Goal: Task Accomplishment & Management: Manage account settings

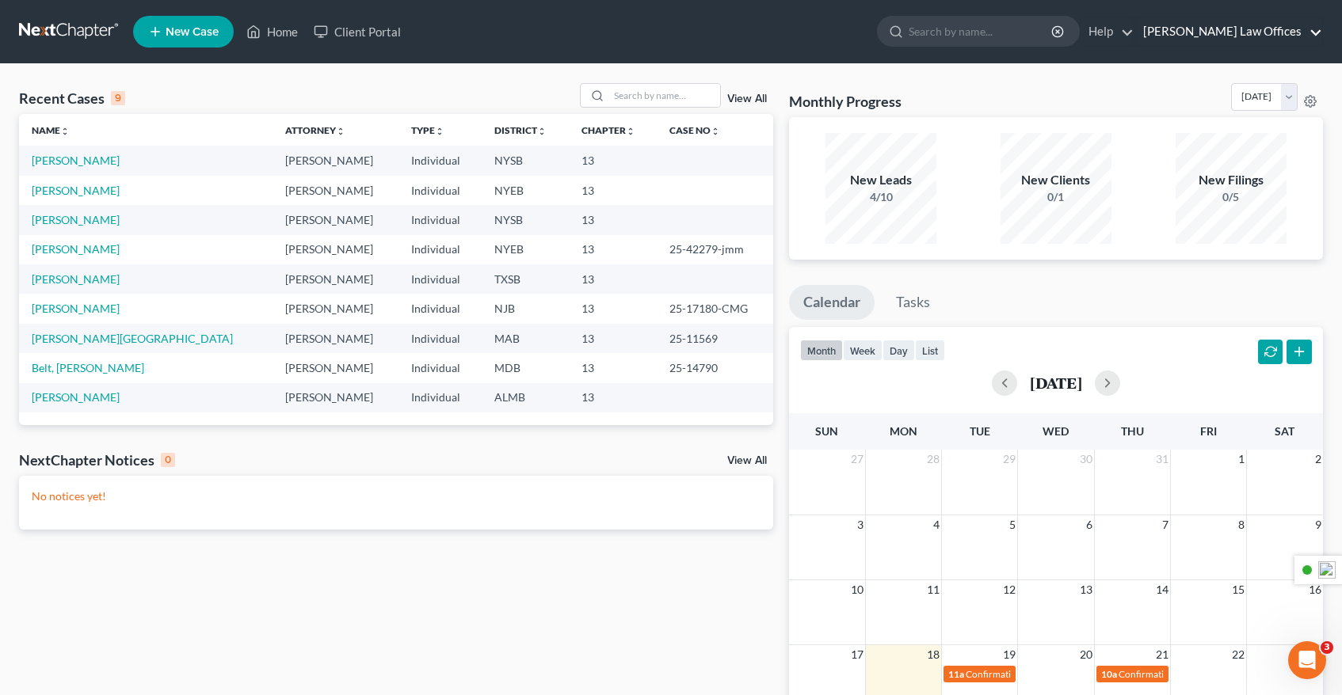
click at [1280, 32] on link "[PERSON_NAME] Law Offices" at bounding box center [1228, 31] width 187 height 29
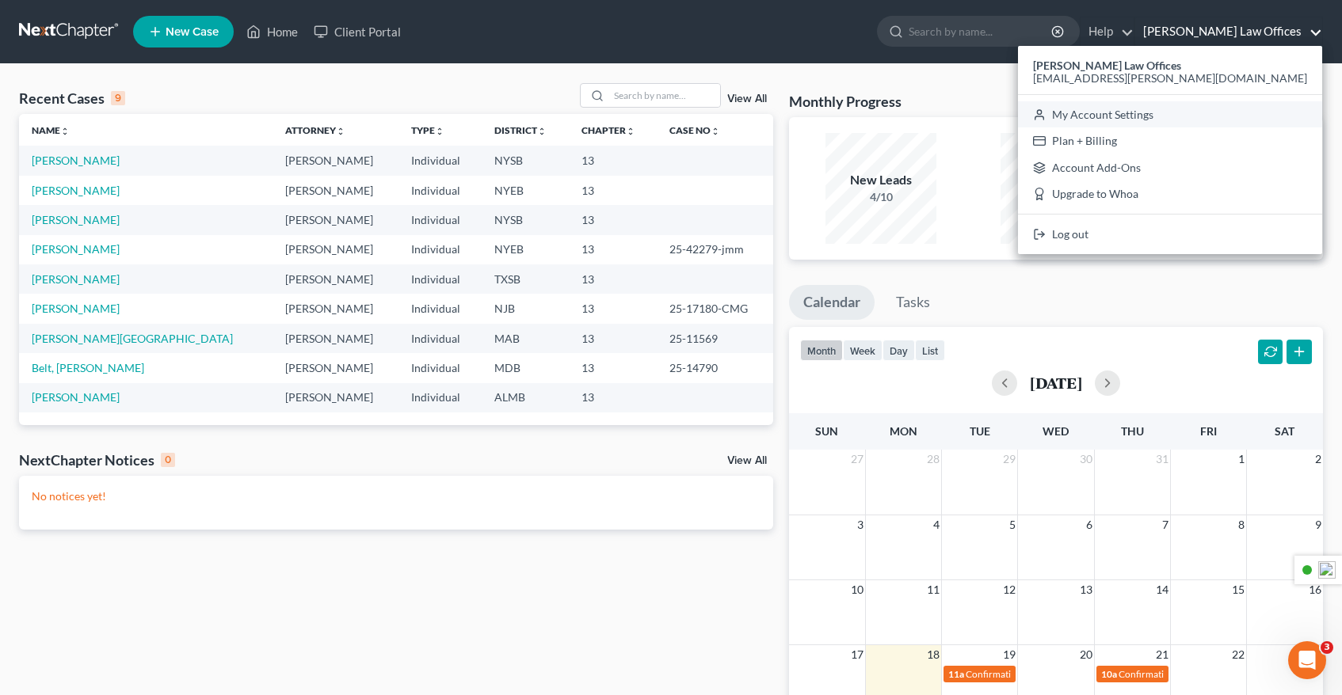
click at [1197, 110] on link "My Account Settings" at bounding box center [1170, 114] width 304 height 27
select select "24"
select select "35"
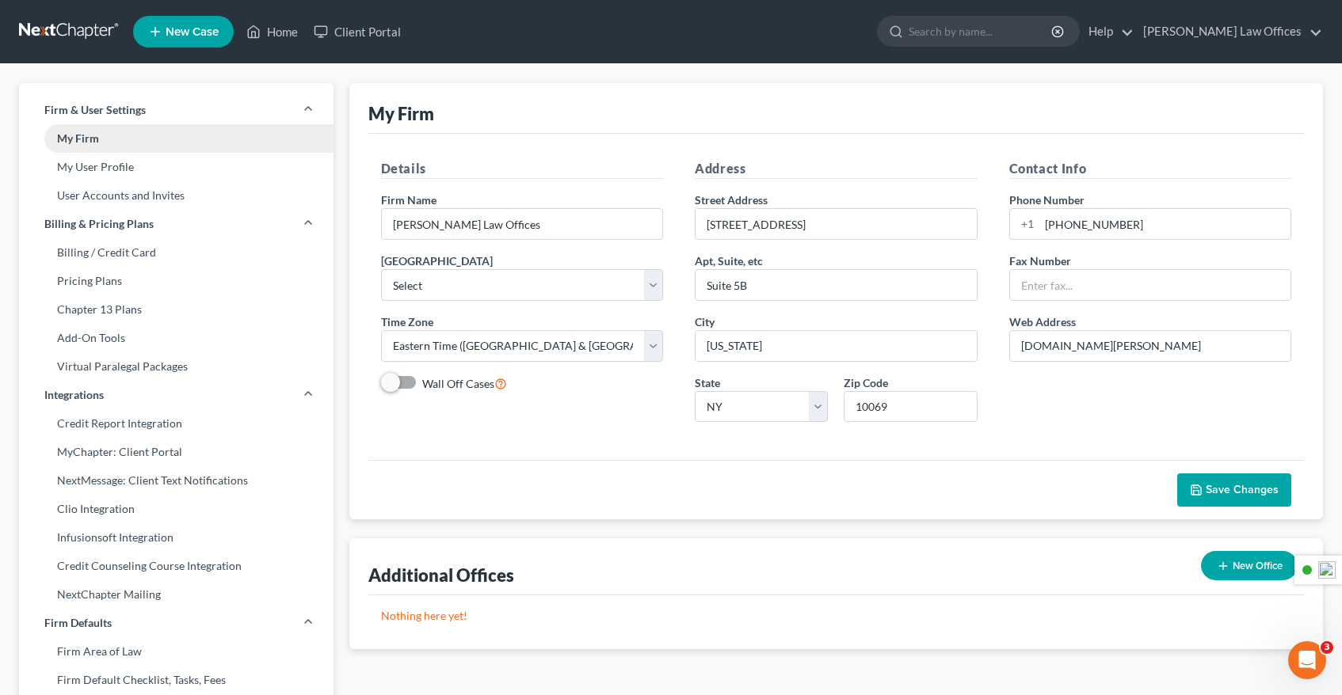
click at [109, 138] on link "My Firm" at bounding box center [176, 138] width 314 height 29
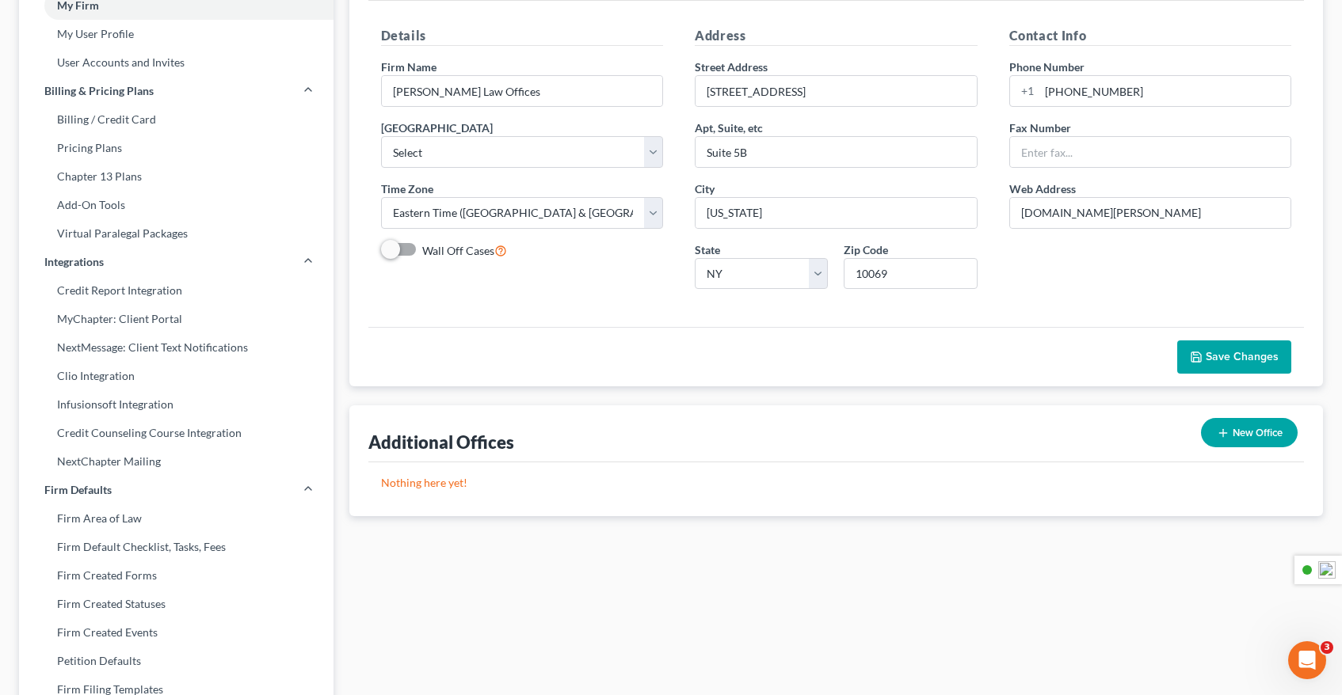
scroll to position [135, 0]
click at [1038, 151] on input "text" at bounding box center [1150, 150] width 281 height 30
drag, startPoint x: 1135, startPoint y: 89, endPoint x: 1018, endPoint y: 90, distance: 117.2
click at [1018, 90] on div "[PHONE_NUMBER]" at bounding box center [1150, 90] width 283 height 32
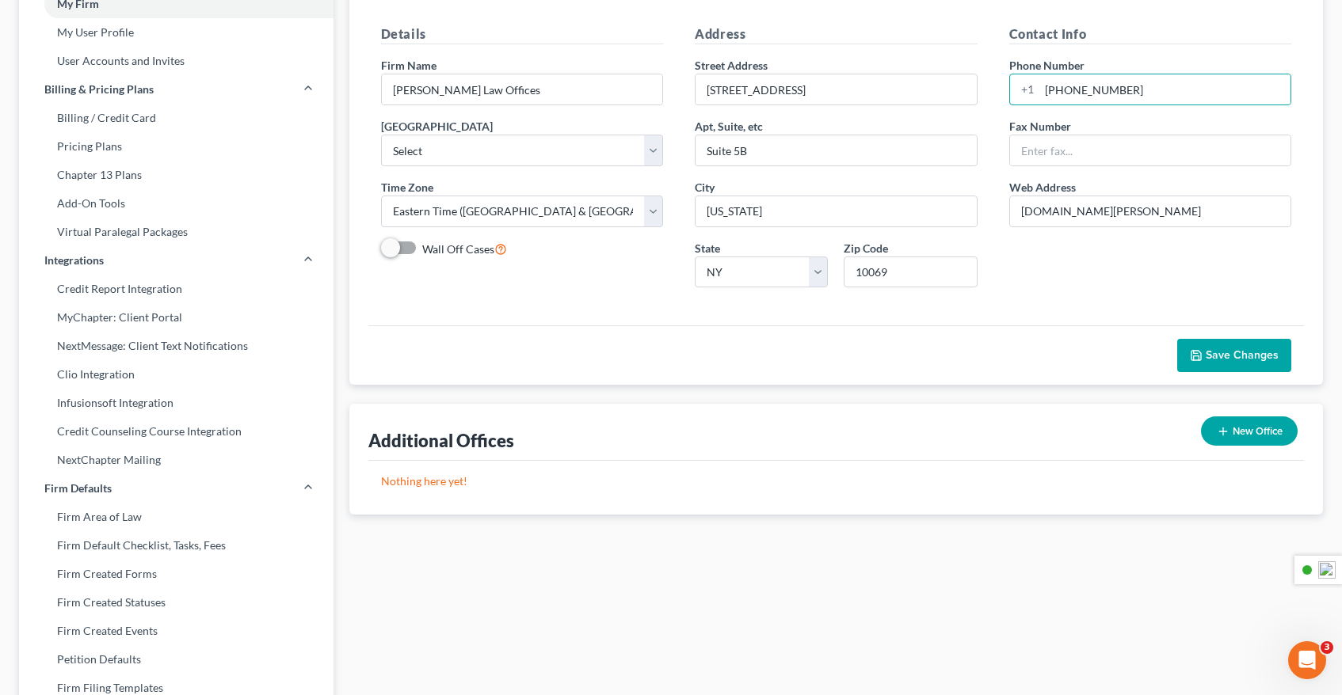
click at [997, 139] on div "Contact Info Phone Number [PHONE_NUMBER] Fax Number Web Address [DOMAIN_NAME][P…" at bounding box center [1150, 163] width 314 height 276
click at [1073, 148] on input "text" at bounding box center [1150, 150] width 281 height 30
paste input "[PHONE_NUMBER]"
click at [1088, 208] on input "[DOMAIN_NAME][PERSON_NAME]" at bounding box center [1150, 211] width 281 height 30
click at [1022, 148] on input "[PHONE_NUMBER]" at bounding box center [1150, 150] width 281 height 30
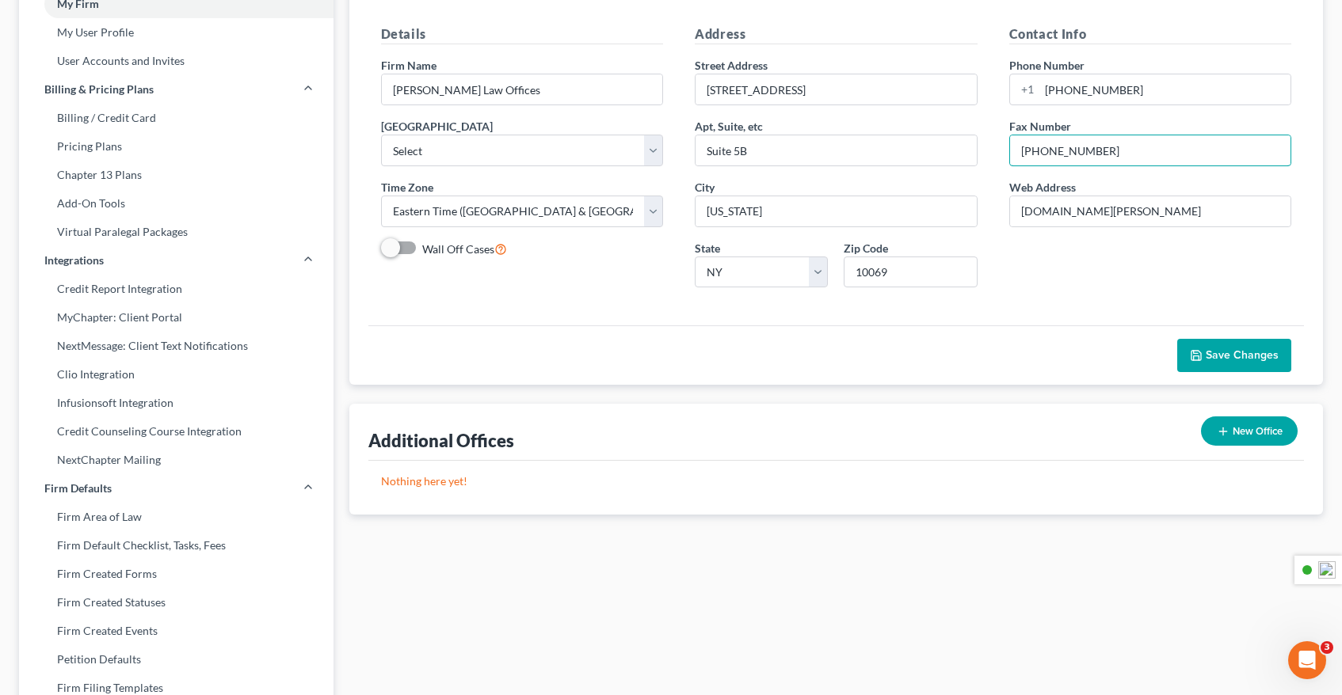
type input "[PHONE_NUMBER]"
click at [1019, 239] on div "Contact Info Phone Number [PHONE_NUMBER] Fax Number [PHONE_NUMBER] Web Address …" at bounding box center [1150, 163] width 314 height 276
drag, startPoint x: 1141, startPoint y: 88, endPoint x: 997, endPoint y: 86, distance: 144.2
click at [997, 86] on div "Contact Info Phone Number [PHONE_NUMBER] Fax Number [PHONE_NUMBER] Web Address …" at bounding box center [1150, 163] width 314 height 276
paste input "[PHONE_NUMBER]"
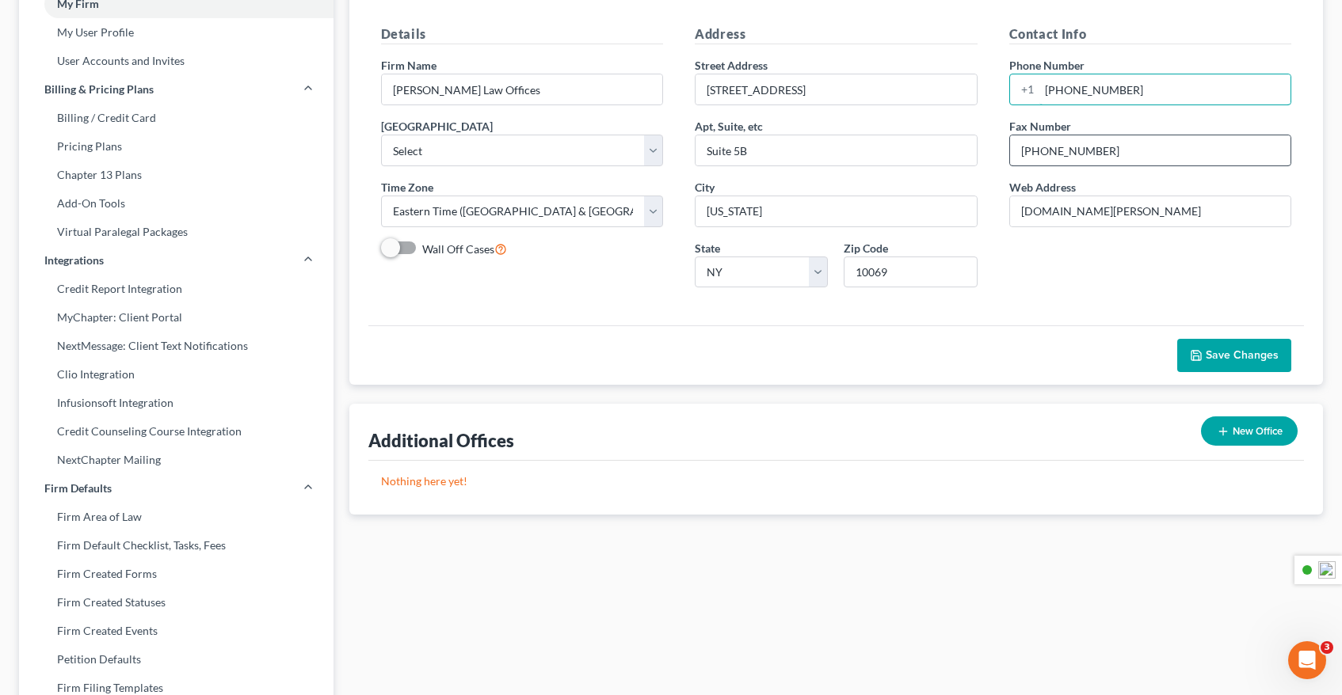
type input "[PHONE_NUMBER]"
click at [1127, 151] on input "[PHONE_NUMBER]" at bounding box center [1150, 150] width 281 height 30
drag, startPoint x: 1138, startPoint y: 149, endPoint x: 1031, endPoint y: 147, distance: 107.7
click at [1031, 147] on input "[PHONE_NUMBER]" at bounding box center [1150, 150] width 281 height 30
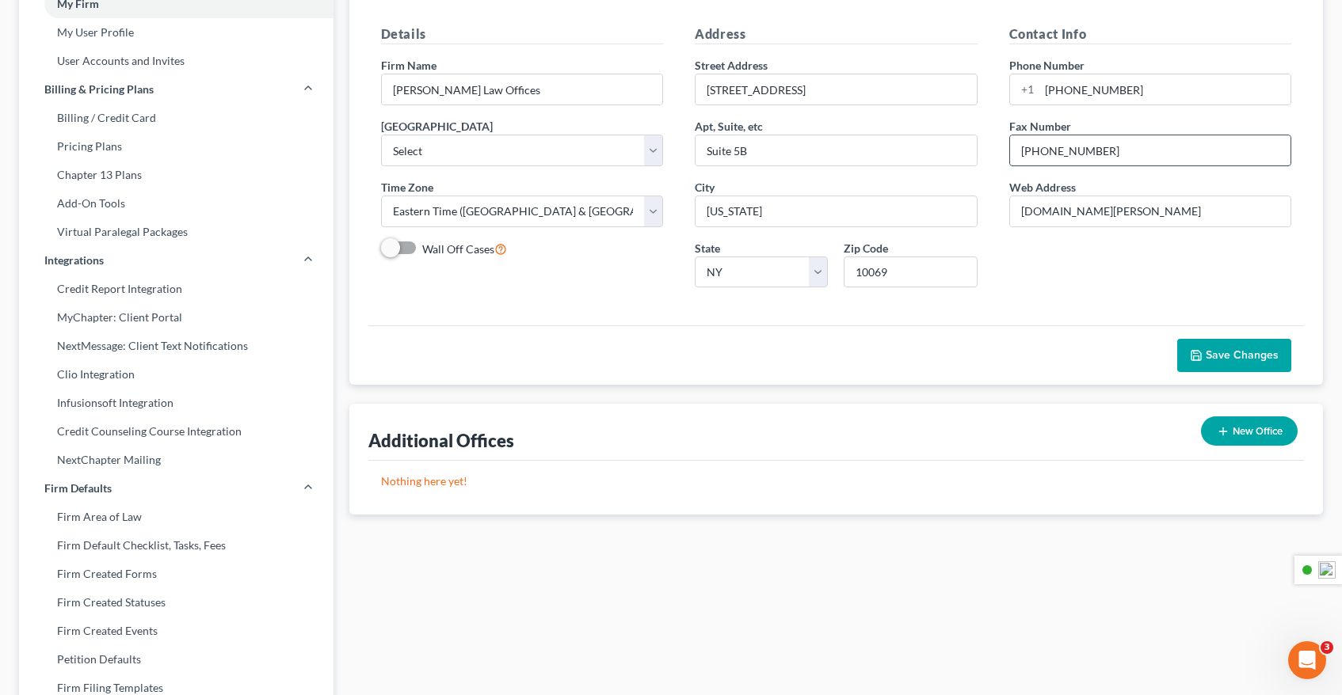
click at [1103, 147] on input "[PHONE_NUMBER]" at bounding box center [1150, 150] width 281 height 30
click at [1111, 147] on input "[PHONE_NUMBER]" at bounding box center [1150, 150] width 281 height 30
drag, startPoint x: 1127, startPoint y: 148, endPoint x: 1034, endPoint y: 147, distance: 93.5
click at [1034, 147] on input "[PHONE_NUMBER]" at bounding box center [1150, 150] width 281 height 30
paste input "[PHONE_NUMBER]"
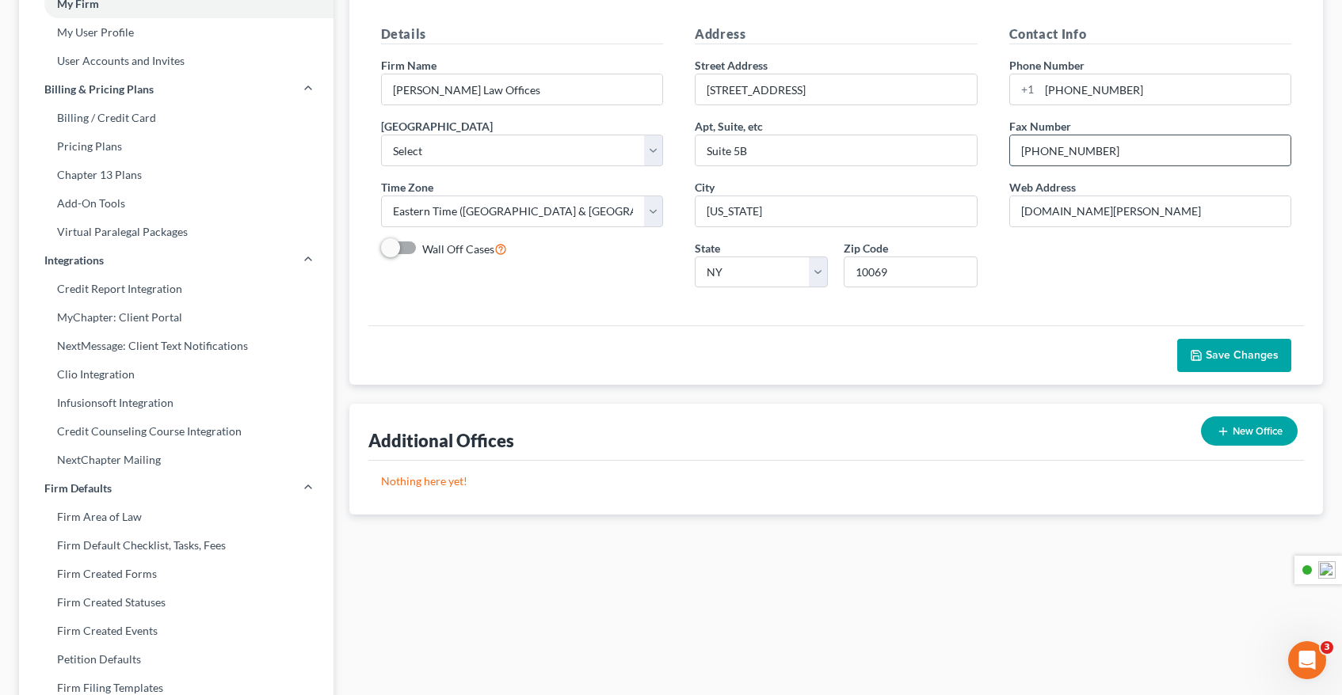
click at [1034, 154] on input "[PHONE_NUMBER]" at bounding box center [1150, 150] width 281 height 30
click at [1033, 154] on input "[PHONE_NUMBER]" at bounding box center [1150, 150] width 281 height 30
type input "[PHONE_NUMBER]"
click at [821, 213] on input "[US_STATE]" at bounding box center [835, 211] width 281 height 30
click at [607, 269] on div "Details Firm Name * [PERSON_NAME] Law Offices Primary District Select [US_STATE…" at bounding box center [522, 163] width 314 height 276
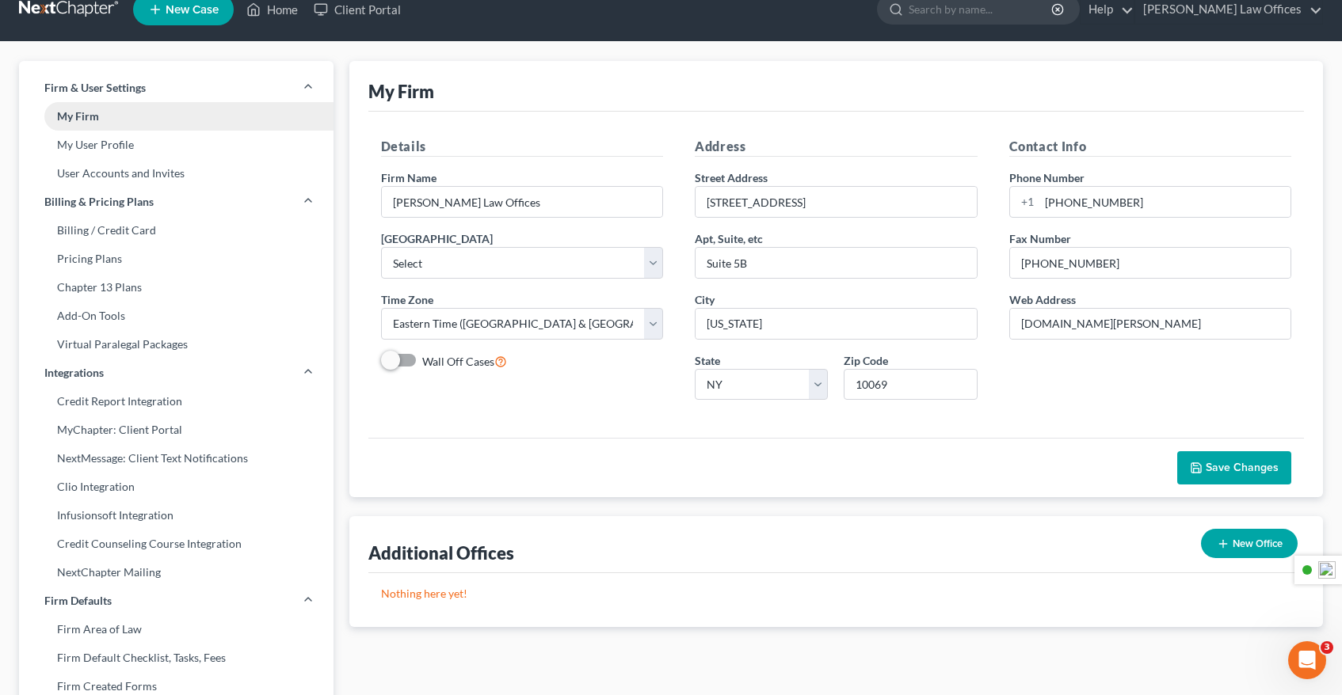
scroll to position [10, 0]
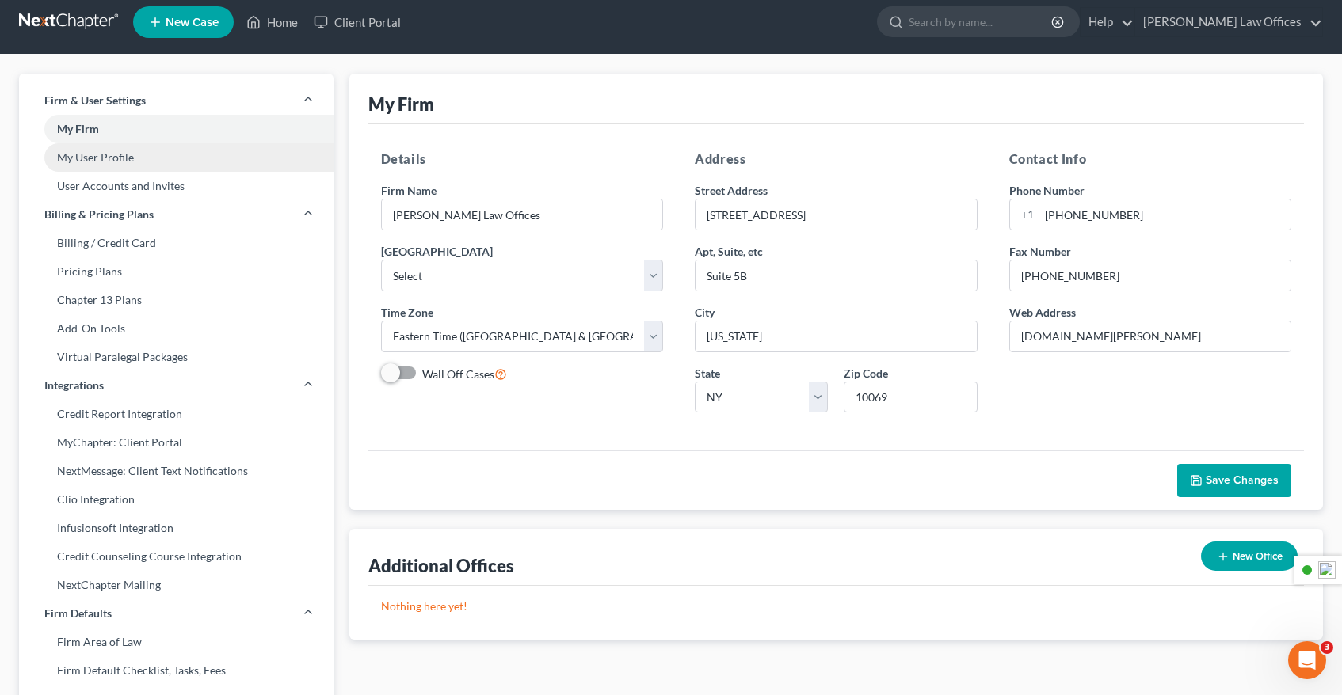
click at [124, 158] on link "My User Profile" at bounding box center [176, 157] width 314 height 29
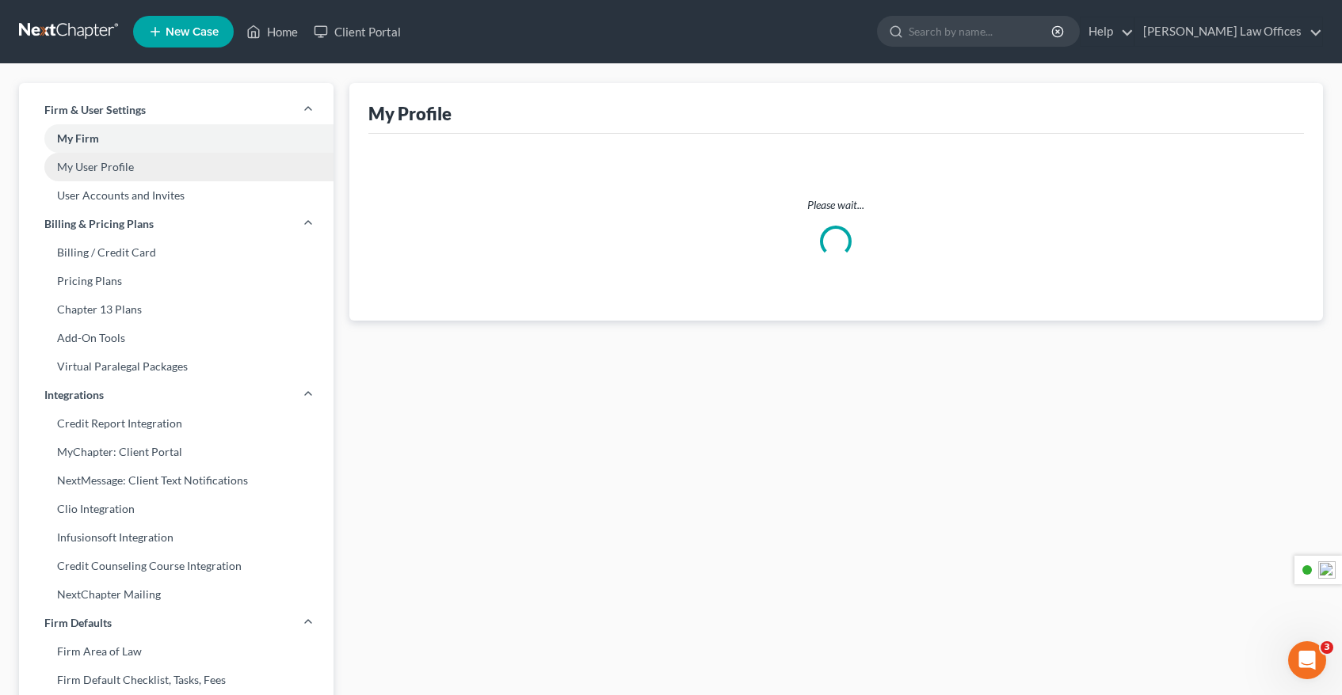
select select "35"
select select "53"
select select "attorney"
select select "0"
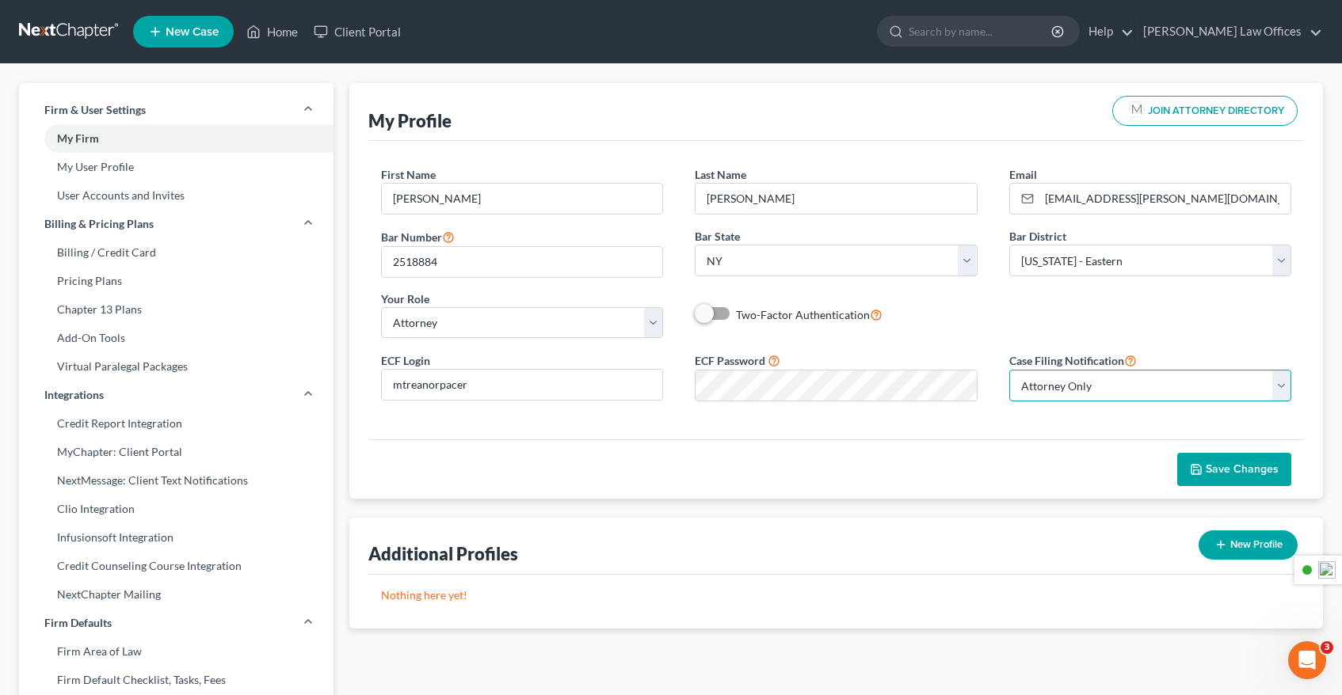
click at [1120, 384] on select "Select Attorney Only Attorney And Other Other Only" at bounding box center [1150, 386] width 283 height 32
click at [1009, 370] on select "Select Attorney Only Attorney And Other Other Only" at bounding box center [1150, 386] width 283 height 32
click at [1229, 469] on span "Save Changes" at bounding box center [1242, 469] width 73 height 13
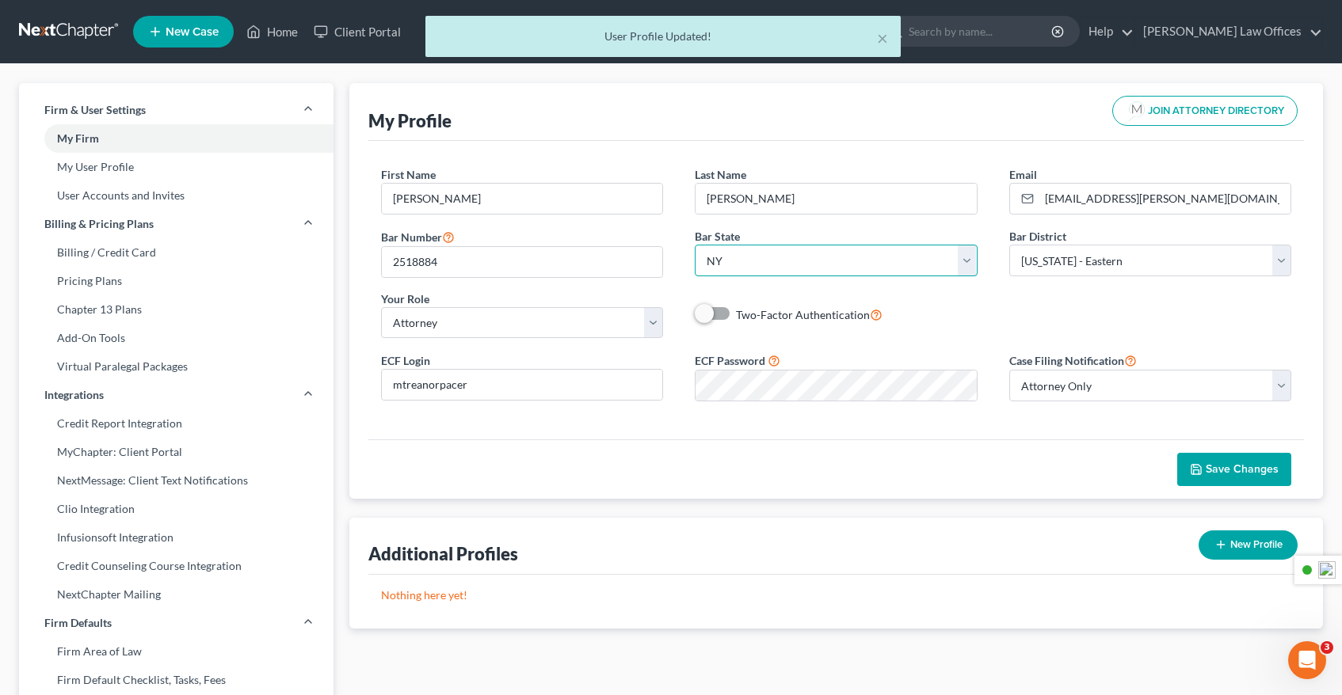
click at [966, 265] on select "State [US_STATE] AK AR AZ CA CO CT DE DC [GEOGRAPHIC_DATA] [GEOGRAPHIC_DATA] GU…" at bounding box center [836, 261] width 283 height 32
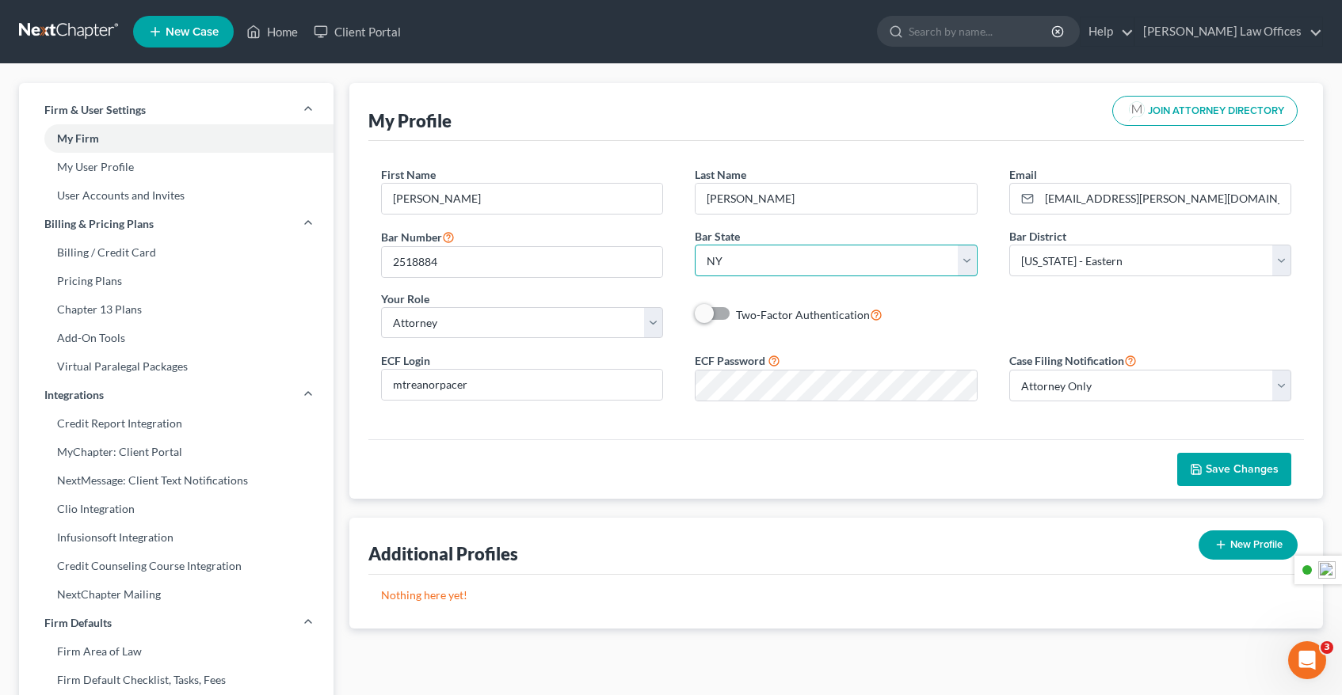
click at [695, 245] on select "State [US_STATE] AK AR AZ CA CO CT DE DC [GEOGRAPHIC_DATA] [GEOGRAPHIC_DATA] GU…" at bounding box center [836, 261] width 283 height 32
click at [577, 265] on input "2518884" at bounding box center [522, 262] width 281 height 30
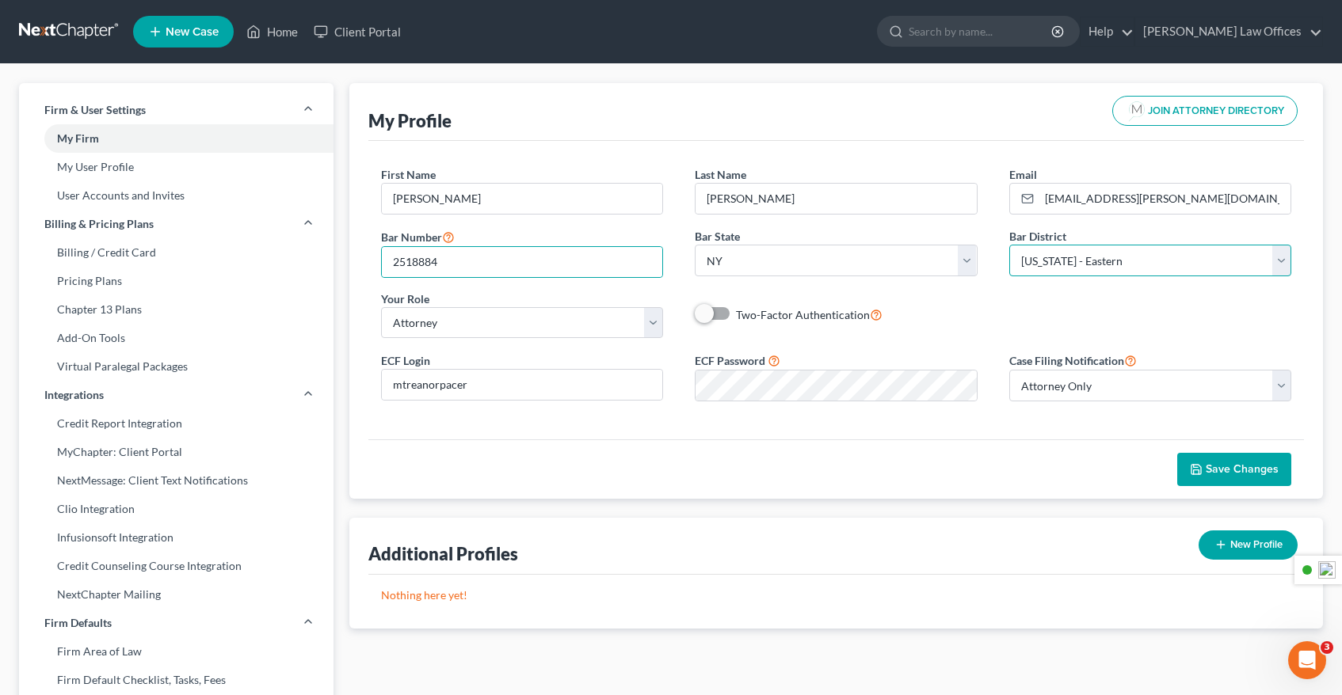
click at [1095, 258] on select "Select [US_STATE] - [GEOGRAPHIC_DATA] [US_STATE] - [GEOGRAPHIC_DATA][US_STATE] …" at bounding box center [1150, 261] width 283 height 32
click at [1009, 245] on select "Select [US_STATE] - [GEOGRAPHIC_DATA] [US_STATE] - [GEOGRAPHIC_DATA][US_STATE] …" at bounding box center [1150, 261] width 283 height 32
click at [1253, 545] on button "New Profile" at bounding box center [1247, 545] width 99 height 29
select select "53"
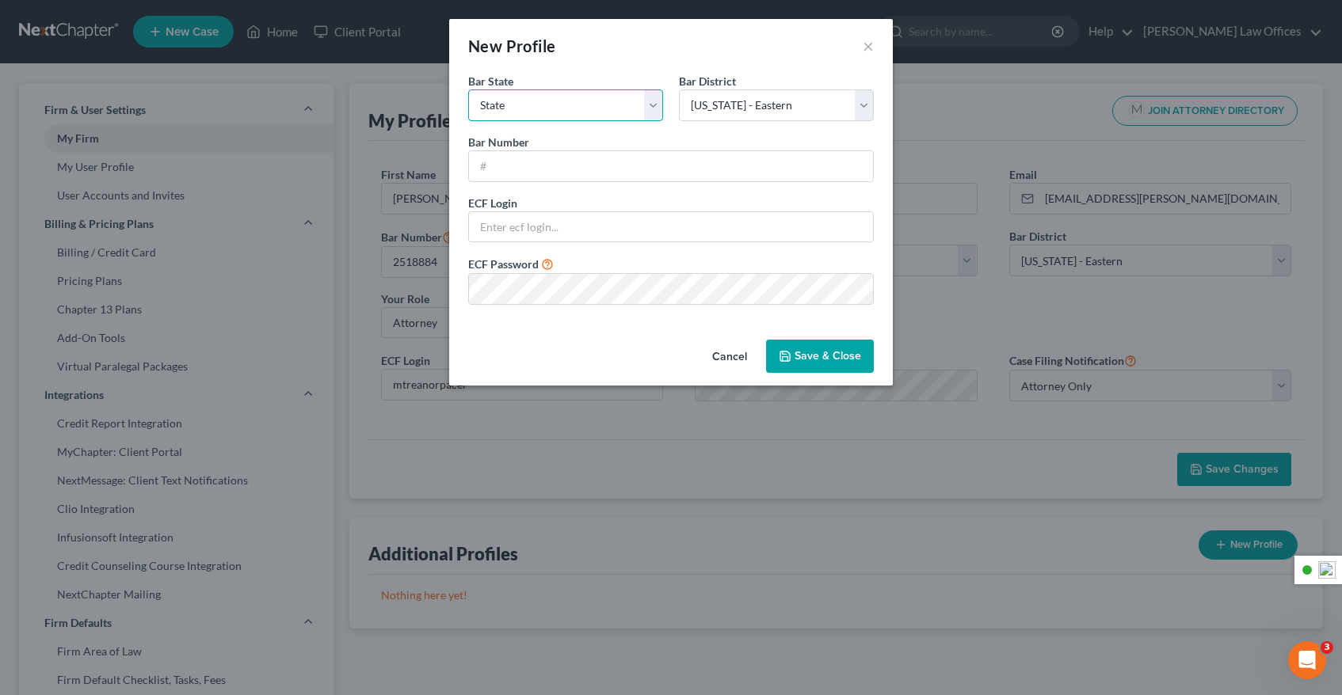
click at [603, 103] on select "State [US_STATE] AK AR AZ CA CO CT DE DC [GEOGRAPHIC_DATA] [GEOGRAPHIC_DATA] GU…" at bounding box center [565, 106] width 195 height 32
select select "22"
click at [468, 90] on select "State [US_STATE] AK AR AZ CA CO CT DE DC [GEOGRAPHIC_DATA] [GEOGRAPHIC_DATA] GU…" at bounding box center [565, 106] width 195 height 32
click at [778, 101] on select "Select [US_STATE] - [GEOGRAPHIC_DATA] [US_STATE] - [GEOGRAPHIC_DATA][US_STATE] …" at bounding box center [776, 106] width 195 height 32
select select "39"
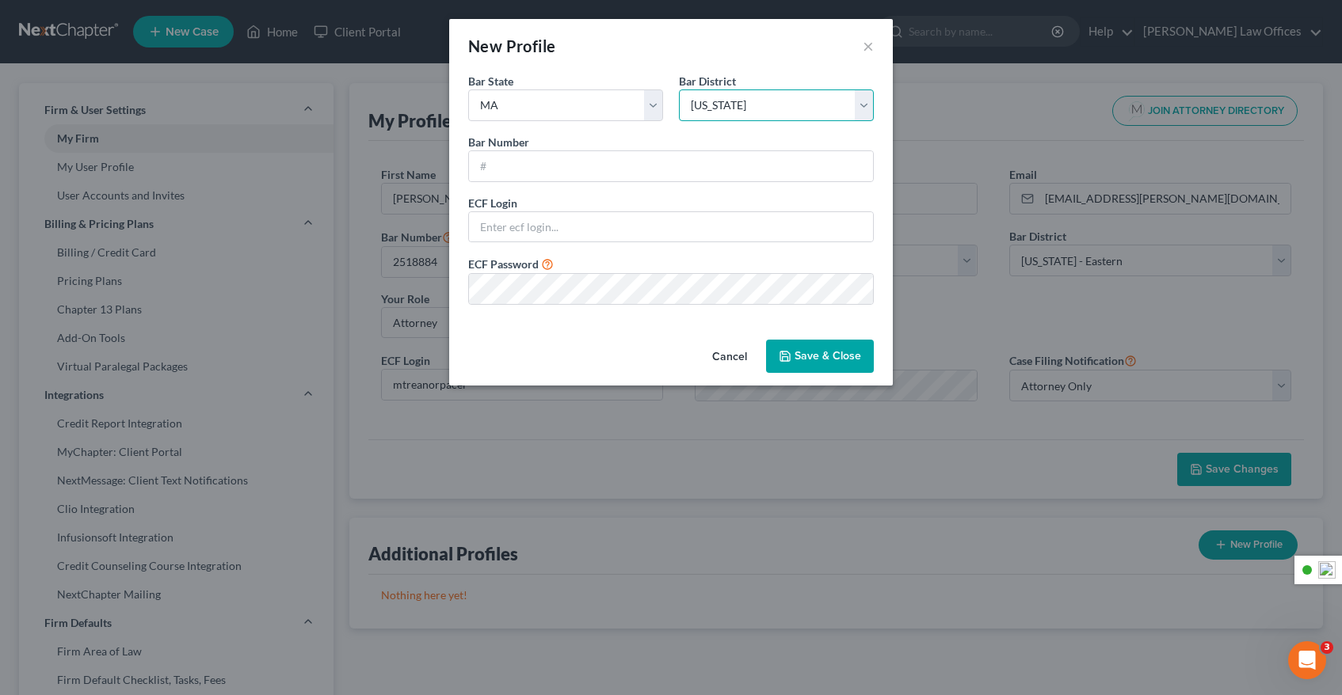
click at [679, 90] on select "Select [US_STATE] - [GEOGRAPHIC_DATA] [US_STATE] - [GEOGRAPHIC_DATA][US_STATE] …" at bounding box center [776, 106] width 195 height 32
click at [551, 167] on input "text" at bounding box center [671, 166] width 404 height 30
click at [562, 168] on input "text" at bounding box center [671, 166] width 404 height 30
click at [548, 166] on input "text" at bounding box center [671, 166] width 404 height 30
paste input "562948"
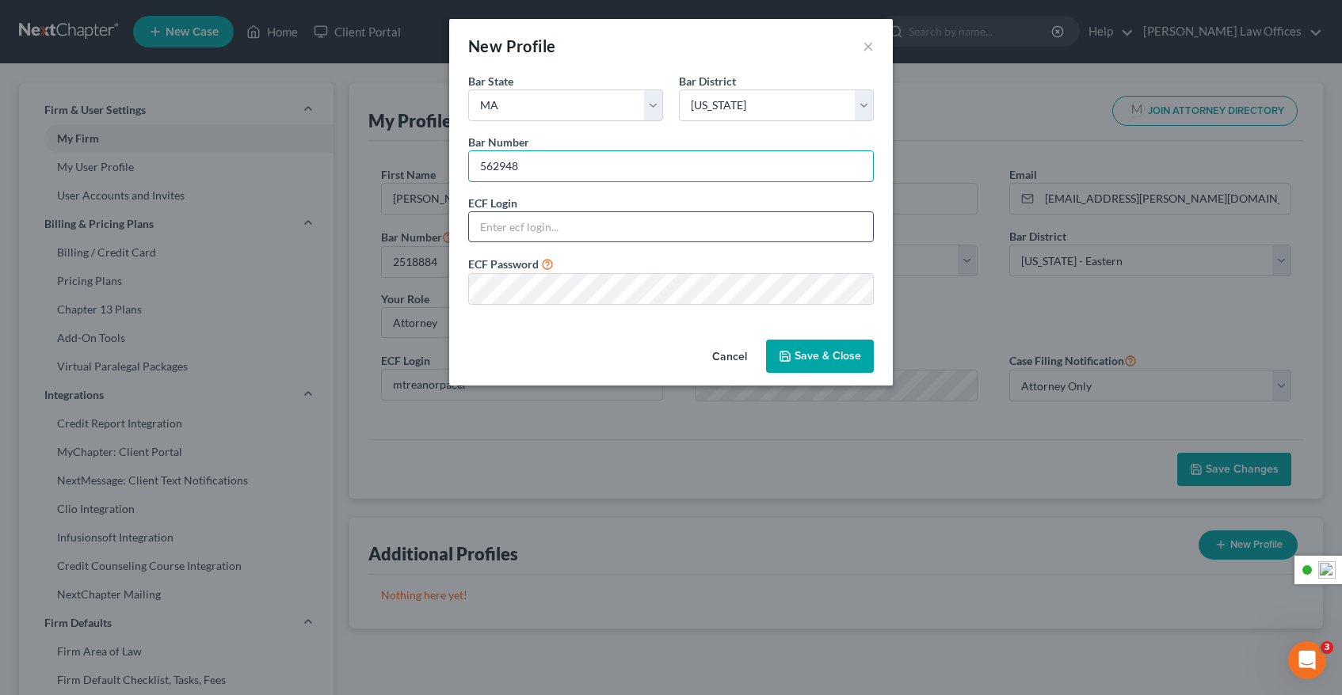
type input "562948"
click at [554, 229] on input "text" at bounding box center [671, 227] width 404 height 30
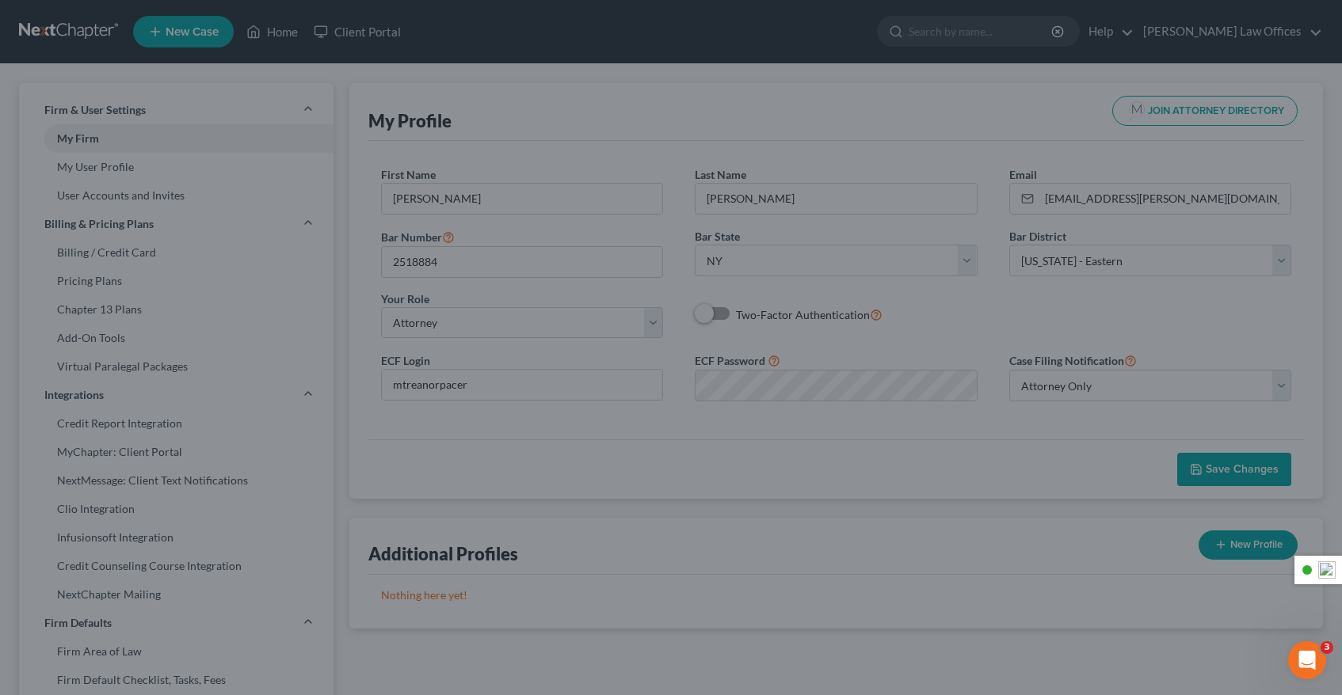
click at [653, 429] on div "New Profile × Bar State * State [US_STATE] AK AR AZ CA CO CT DE DC [GEOGRAPHIC_…" at bounding box center [671, 347] width 1342 height 695
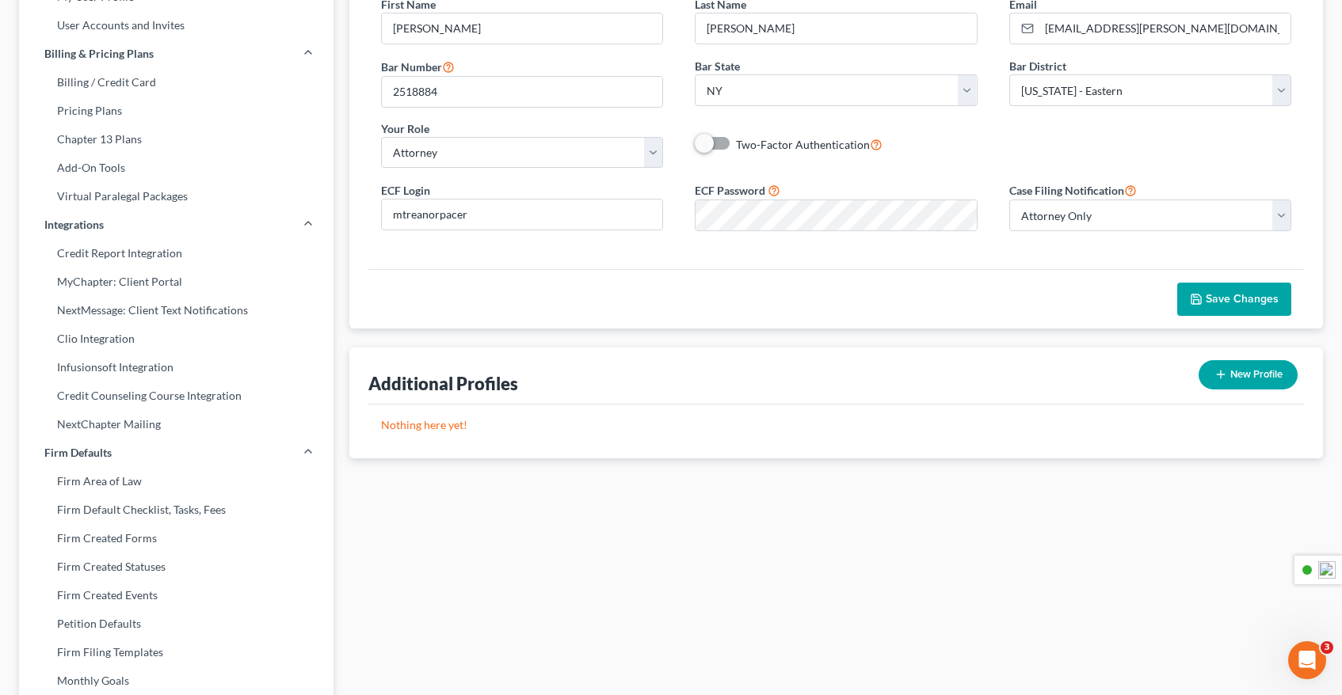
scroll to position [170, 0]
click at [1250, 378] on button "New Profile" at bounding box center [1247, 375] width 99 height 29
select select "53"
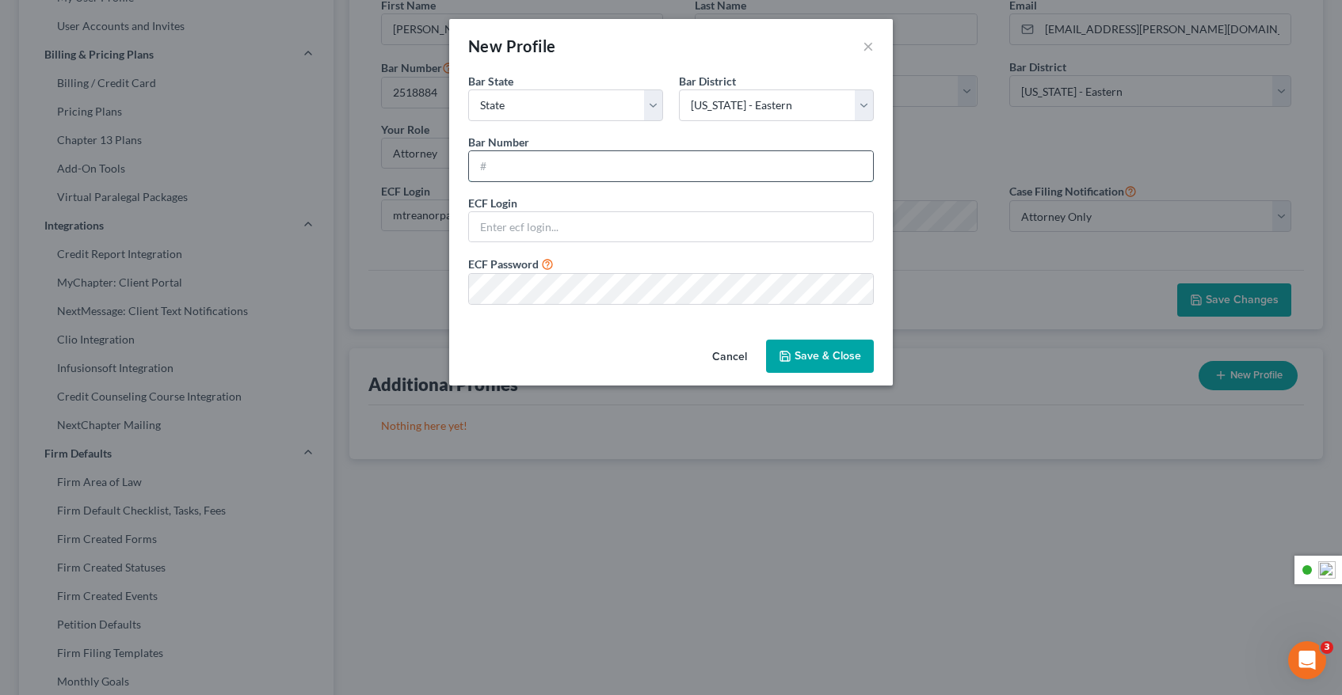
click at [508, 162] on input "text" at bounding box center [671, 166] width 404 height 30
paste input "562948"
type input "562948"
click at [653, 104] on select "State [US_STATE] AK AR AZ CA CO CT DE DC [GEOGRAPHIC_DATA] [GEOGRAPHIC_DATA] GU…" at bounding box center [565, 106] width 195 height 32
select select "22"
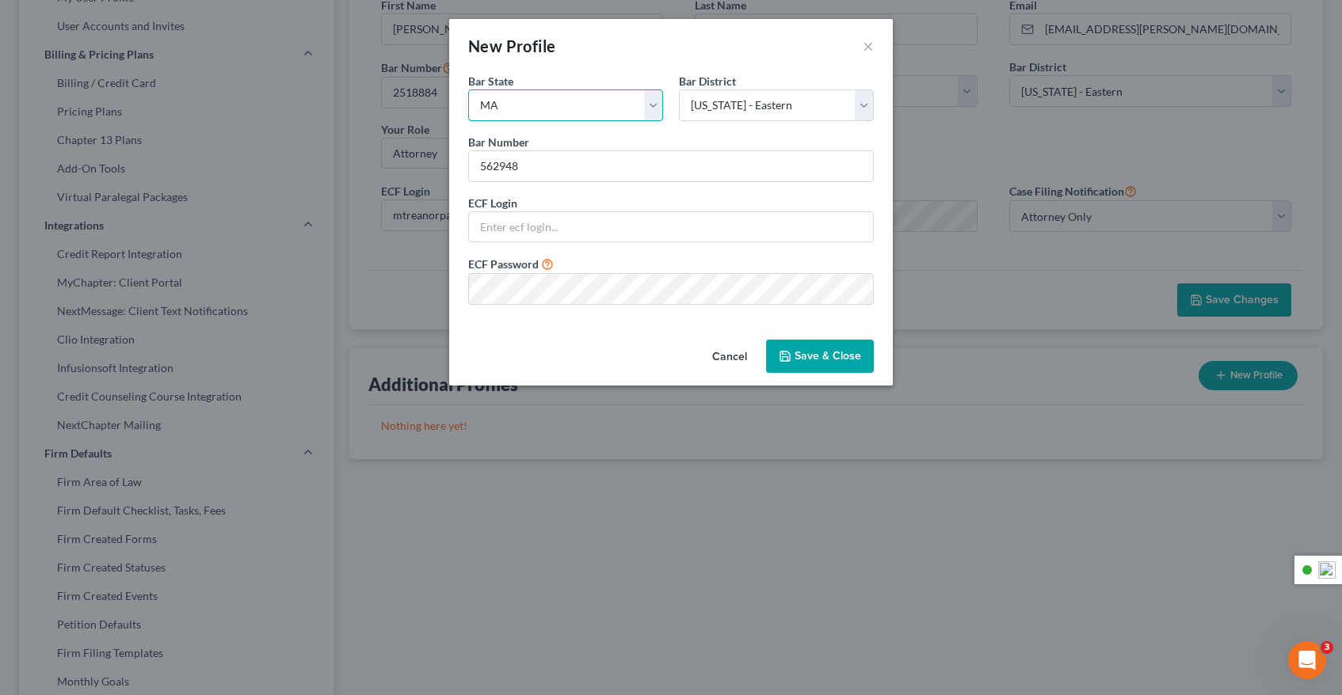
click at [468, 90] on select "State [US_STATE] AK AR AZ CA CO CT DE DC [GEOGRAPHIC_DATA] [GEOGRAPHIC_DATA] GU…" at bounding box center [565, 106] width 195 height 32
click at [844, 101] on select "Select [US_STATE] - [GEOGRAPHIC_DATA] [US_STATE] - [GEOGRAPHIC_DATA][US_STATE] …" at bounding box center [776, 106] width 195 height 32
select select "39"
click at [679, 90] on select "Select [US_STATE] - [GEOGRAPHIC_DATA] [US_STATE] - [GEOGRAPHIC_DATA][US_STATE] …" at bounding box center [776, 106] width 195 height 32
click at [829, 358] on button "Save & Close" at bounding box center [820, 356] width 108 height 33
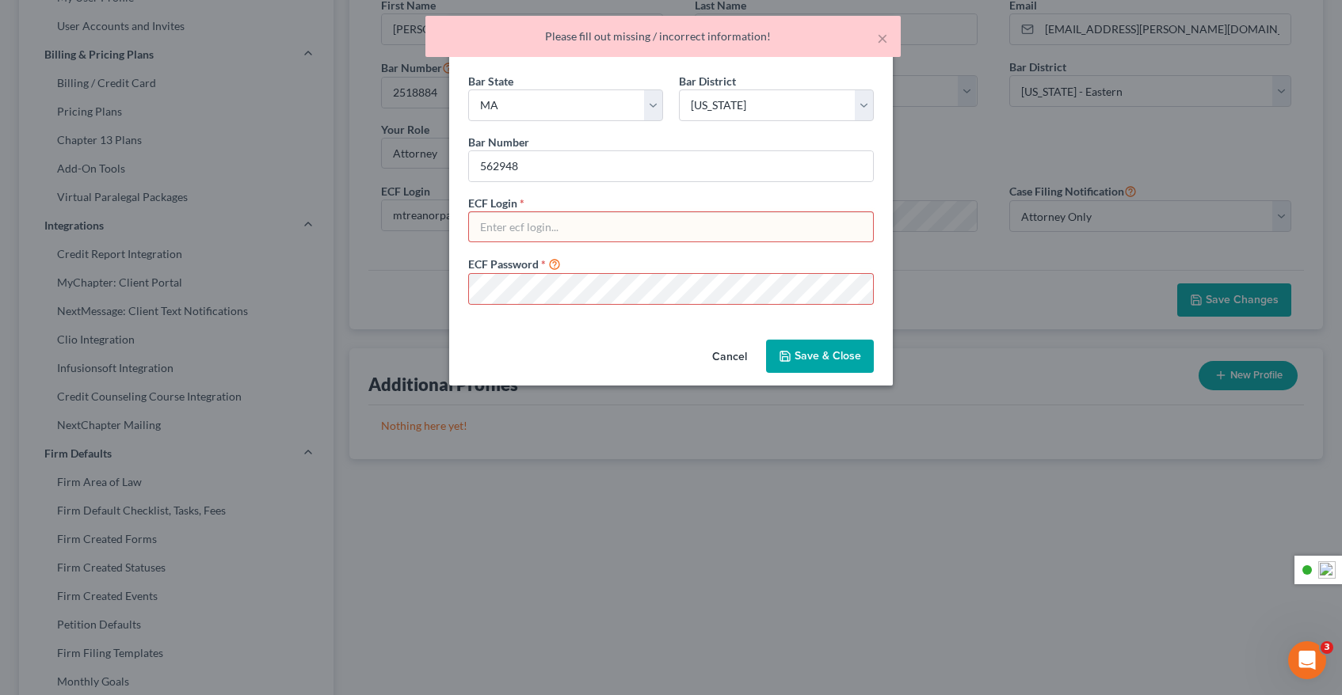
click at [583, 227] on input "text" at bounding box center [671, 227] width 404 height 30
click at [598, 226] on input "text" at bounding box center [671, 227] width 404 height 30
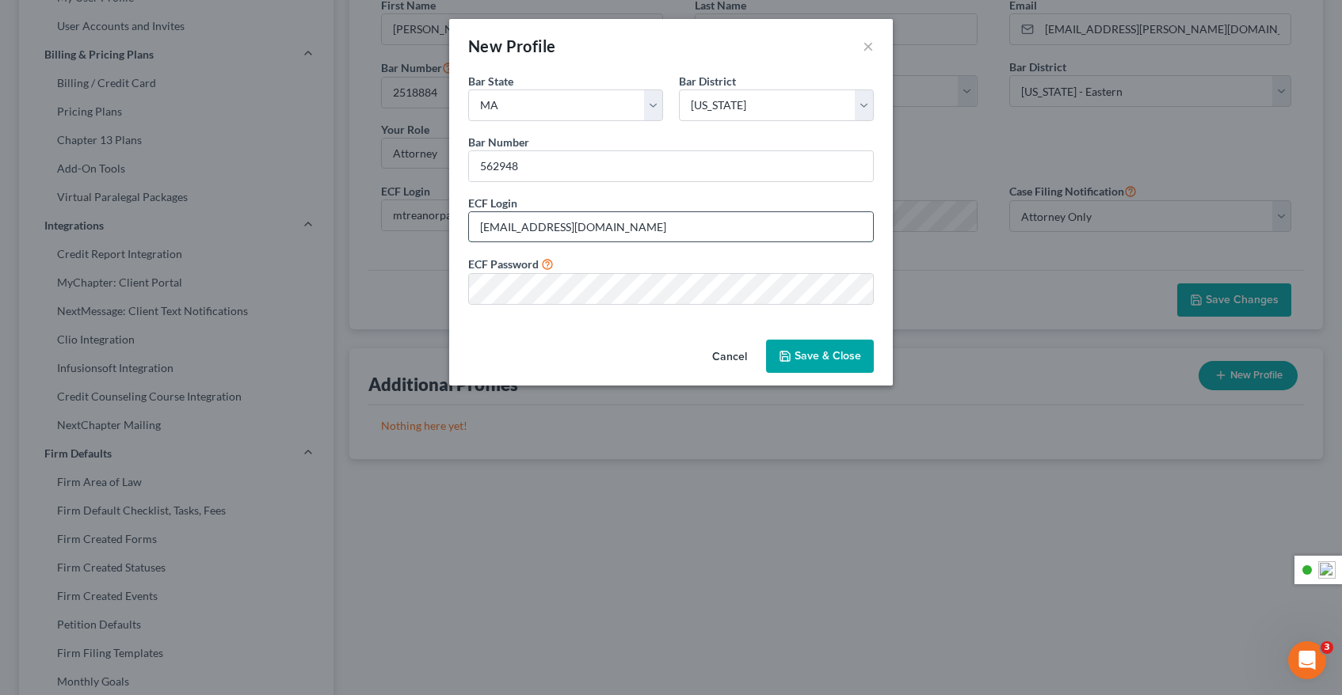
click at [637, 227] on input "[EMAIL_ADDRESS][DOMAIN_NAME]" at bounding box center [671, 227] width 404 height 30
drag, startPoint x: 646, startPoint y: 227, endPoint x: 481, endPoint y: 230, distance: 164.8
click at [481, 230] on input "[EMAIL_ADDRESS][DOMAIN_NAME]" at bounding box center [671, 227] width 404 height 30
type input "P"
type input "T"
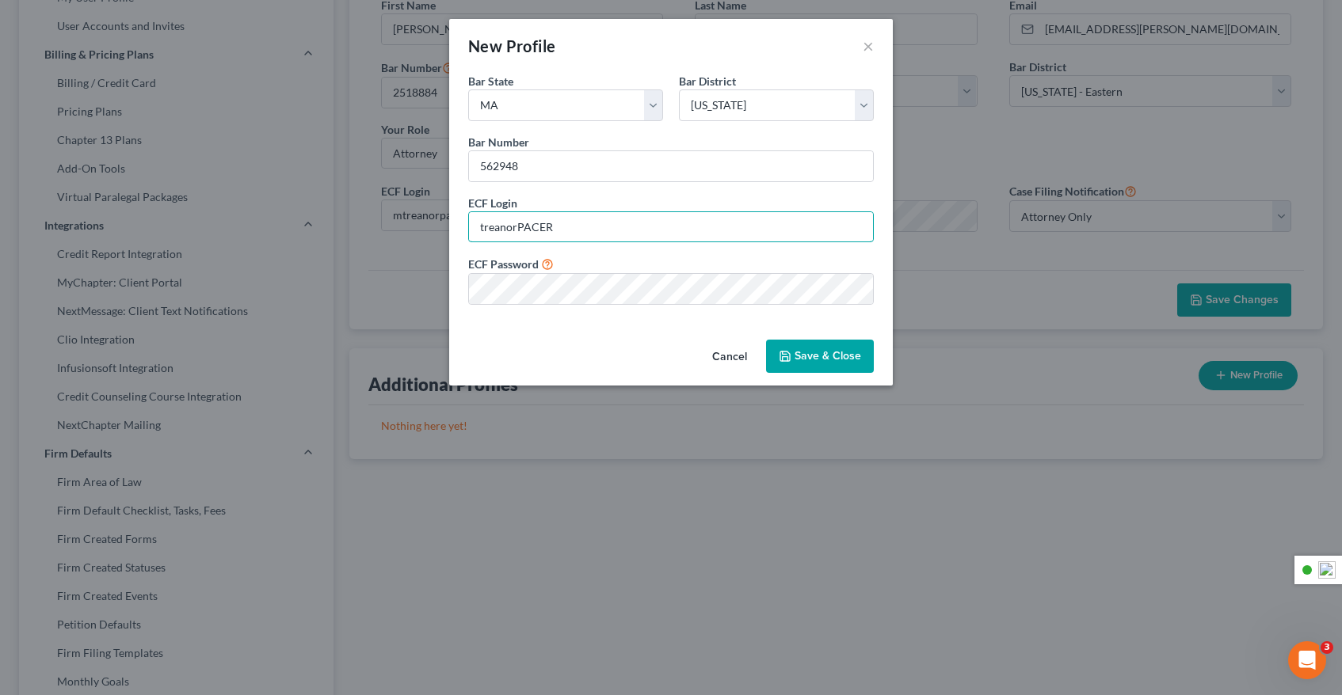
type input "treanorPACER"
click at [829, 348] on button "Save & Close" at bounding box center [820, 356] width 108 height 33
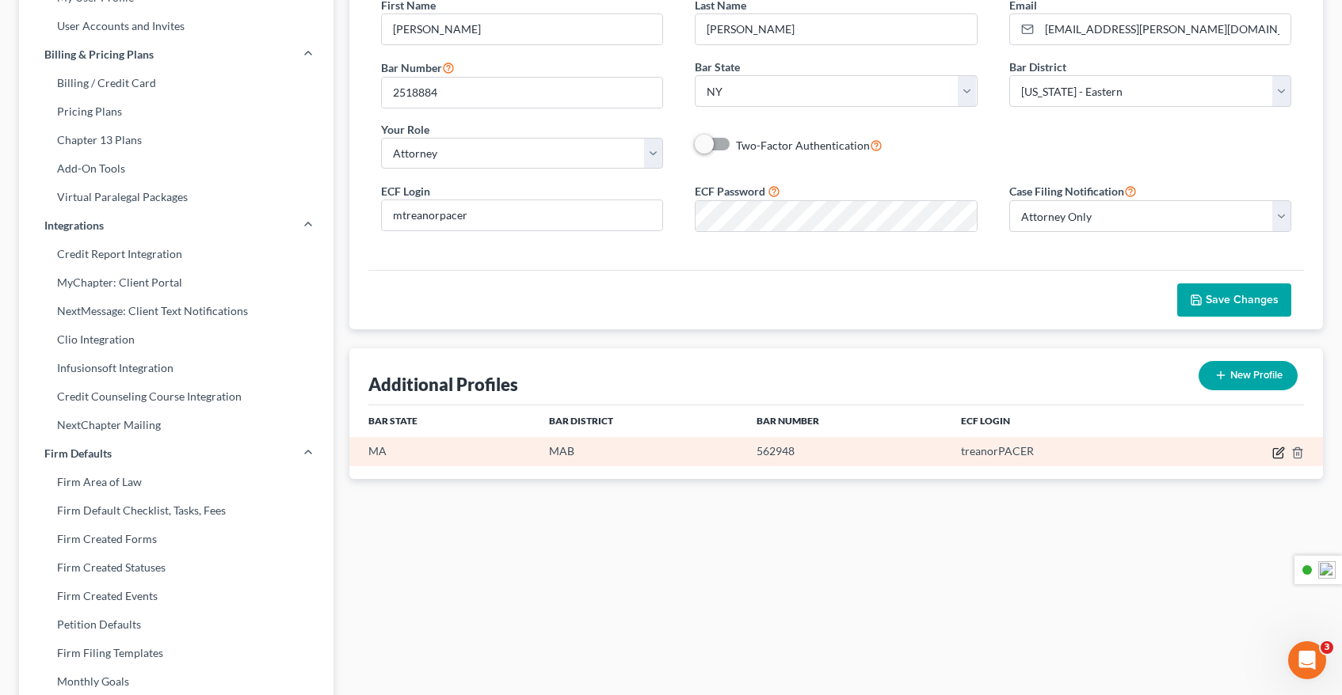
click at [1279, 453] on icon "button" at bounding box center [1279, 451] width 7 height 7
select select "22"
select select "39"
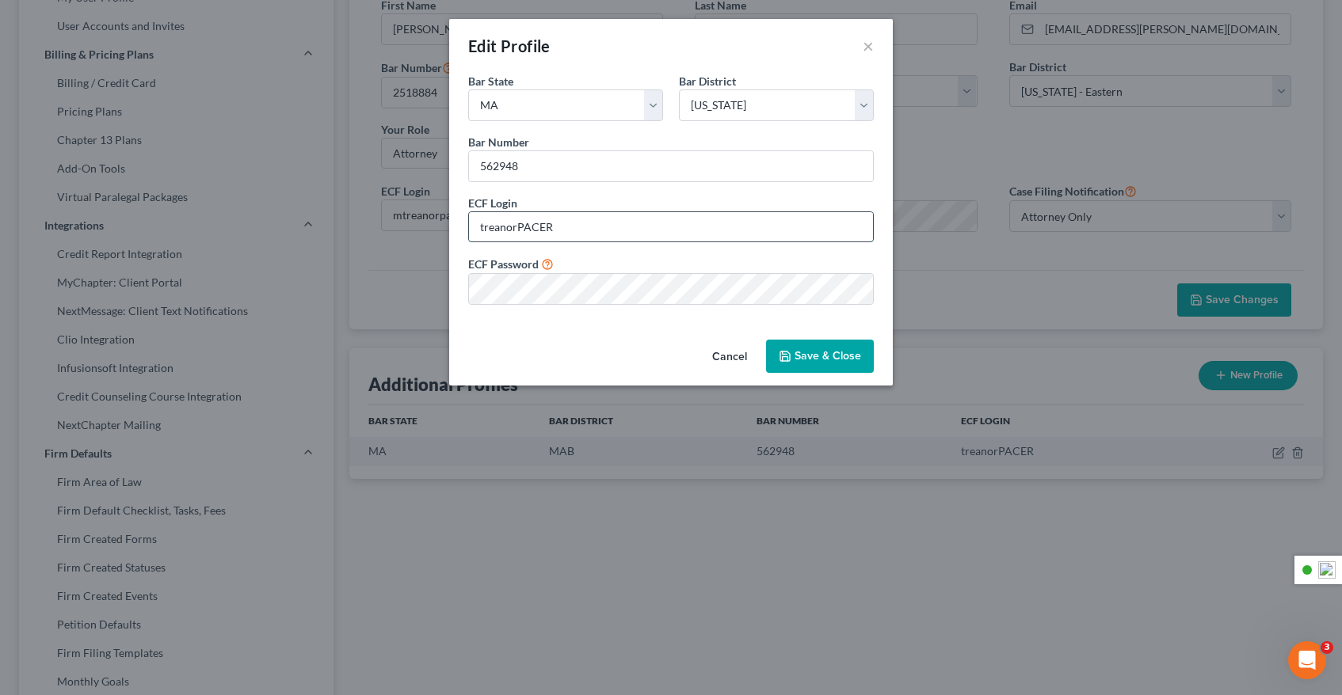
click at [588, 228] on input "treanorPACER" at bounding box center [671, 227] width 404 height 30
click at [478, 229] on input "treanorPACER" at bounding box center [671, 227] width 404 height 30
click at [684, 223] on input "mtreanorPACER" at bounding box center [671, 227] width 404 height 30
type input "mtreanorPACER"
click at [811, 359] on button "Save & Close" at bounding box center [820, 356] width 108 height 33
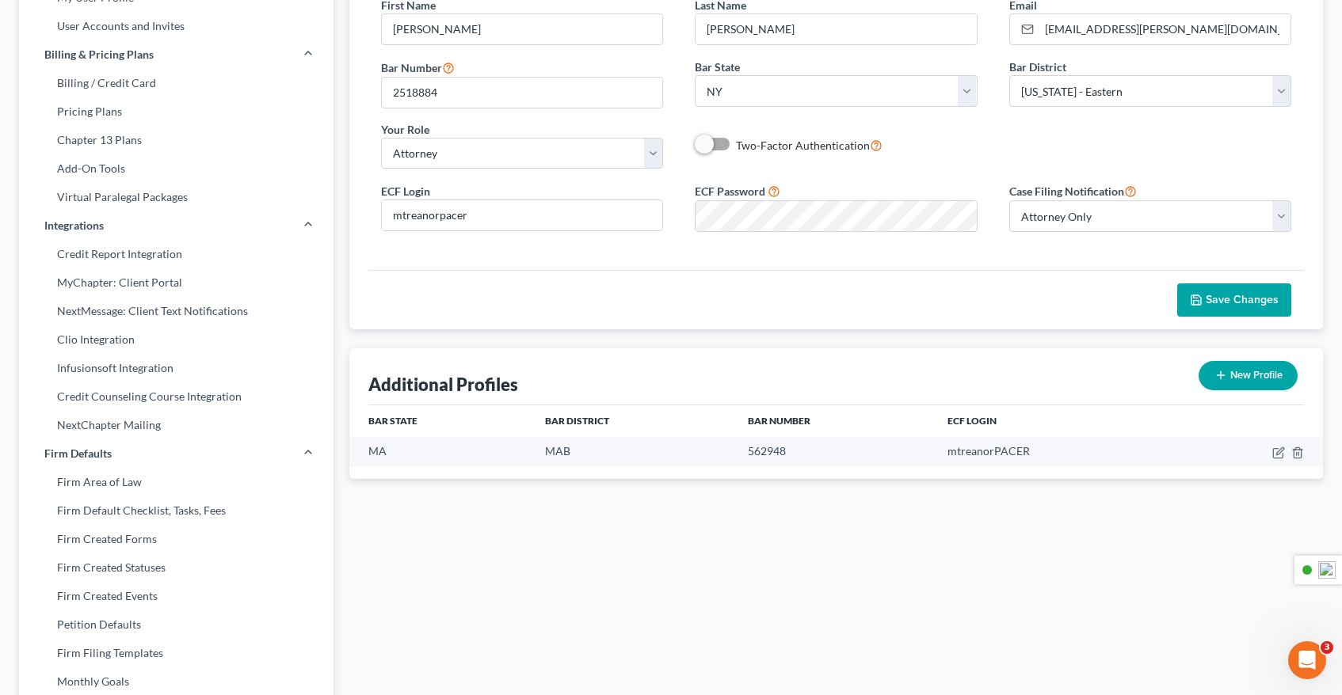
click at [1237, 375] on button "New Profile" at bounding box center [1247, 375] width 99 height 29
select select "53"
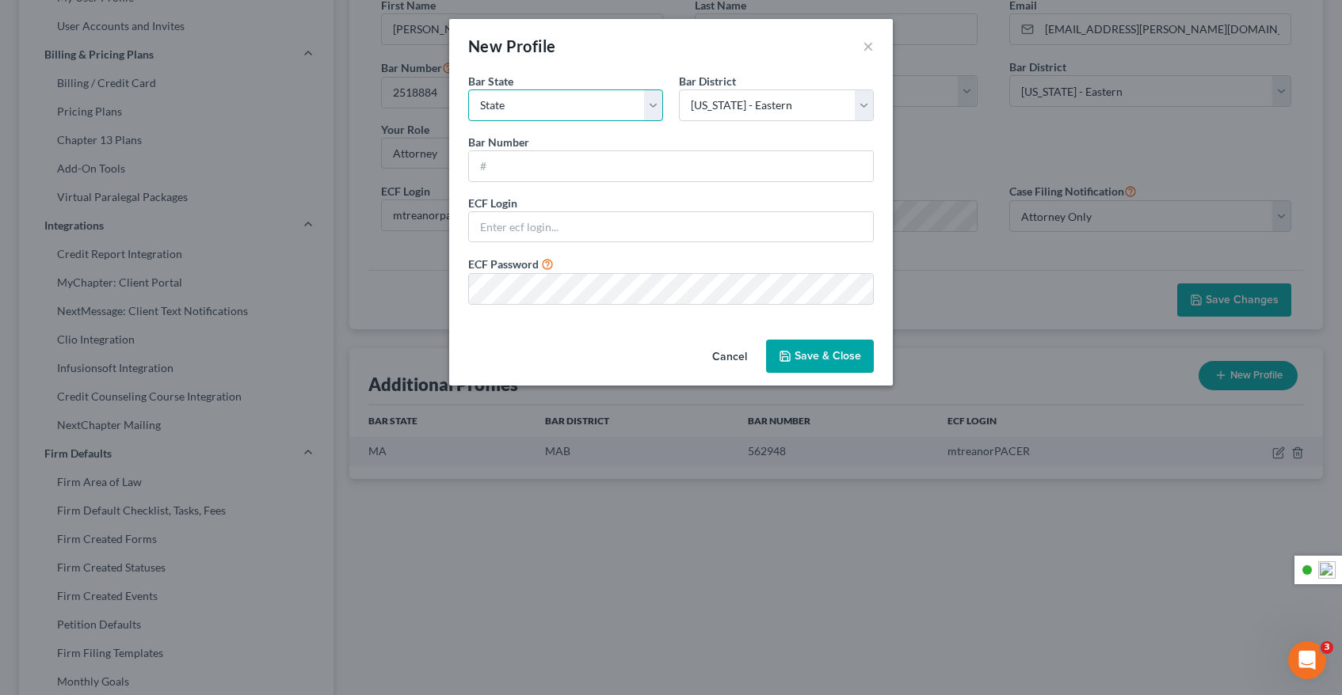
click at [527, 102] on select "State [US_STATE] AK AR AZ CA CO CT DE DC [GEOGRAPHIC_DATA] [GEOGRAPHIC_DATA] GU…" at bounding box center [565, 106] width 195 height 32
select select "35"
click at [468, 90] on select "State [US_STATE] AK AR AZ CA CO CT DE DC [GEOGRAPHIC_DATA] [GEOGRAPHIC_DATA] GU…" at bounding box center [565, 106] width 195 height 32
click at [751, 106] on select "Select [US_STATE] - [GEOGRAPHIC_DATA] [US_STATE] - [GEOGRAPHIC_DATA][US_STATE] …" at bounding box center [776, 106] width 195 height 32
select select "55"
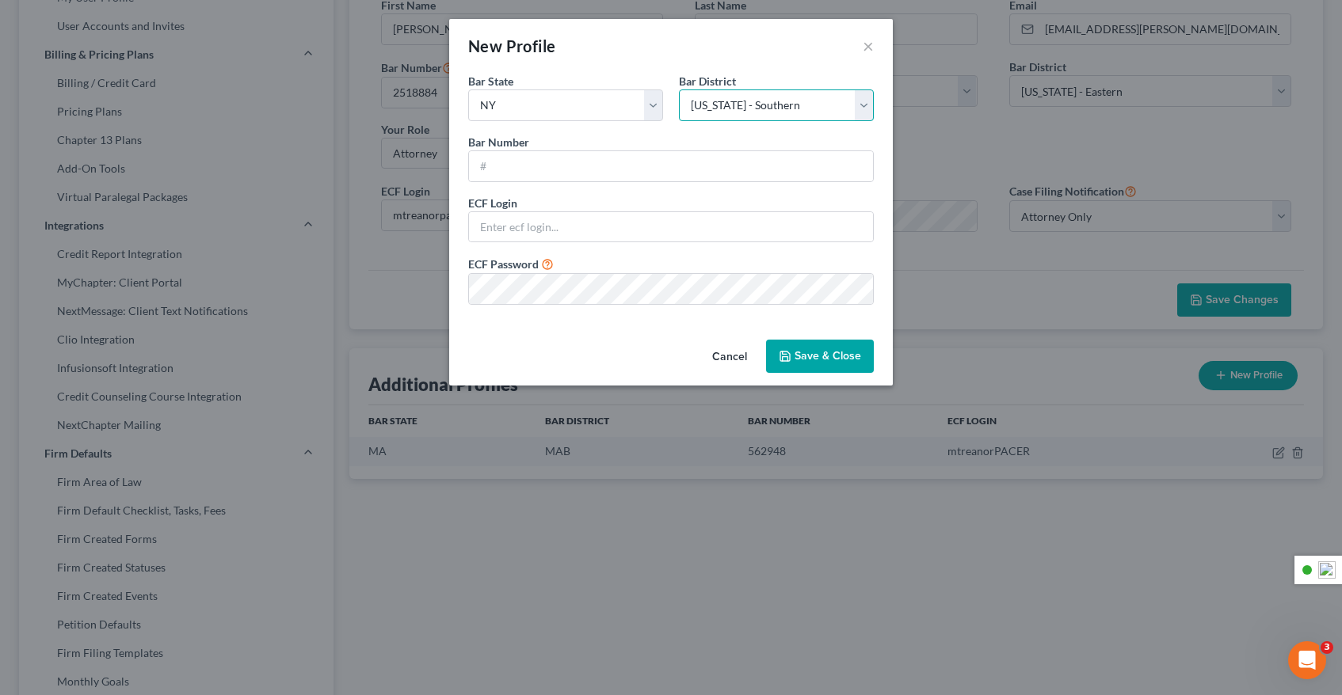
click at [679, 90] on select "Select [US_STATE] - [GEOGRAPHIC_DATA] [US_STATE] - [GEOGRAPHIC_DATA][US_STATE] …" at bounding box center [776, 106] width 195 height 32
click at [533, 168] on input "text" at bounding box center [671, 166] width 404 height 30
click at [547, 166] on input "text" at bounding box center [671, 166] width 404 height 30
paste input "2518884"
type input "2518884"
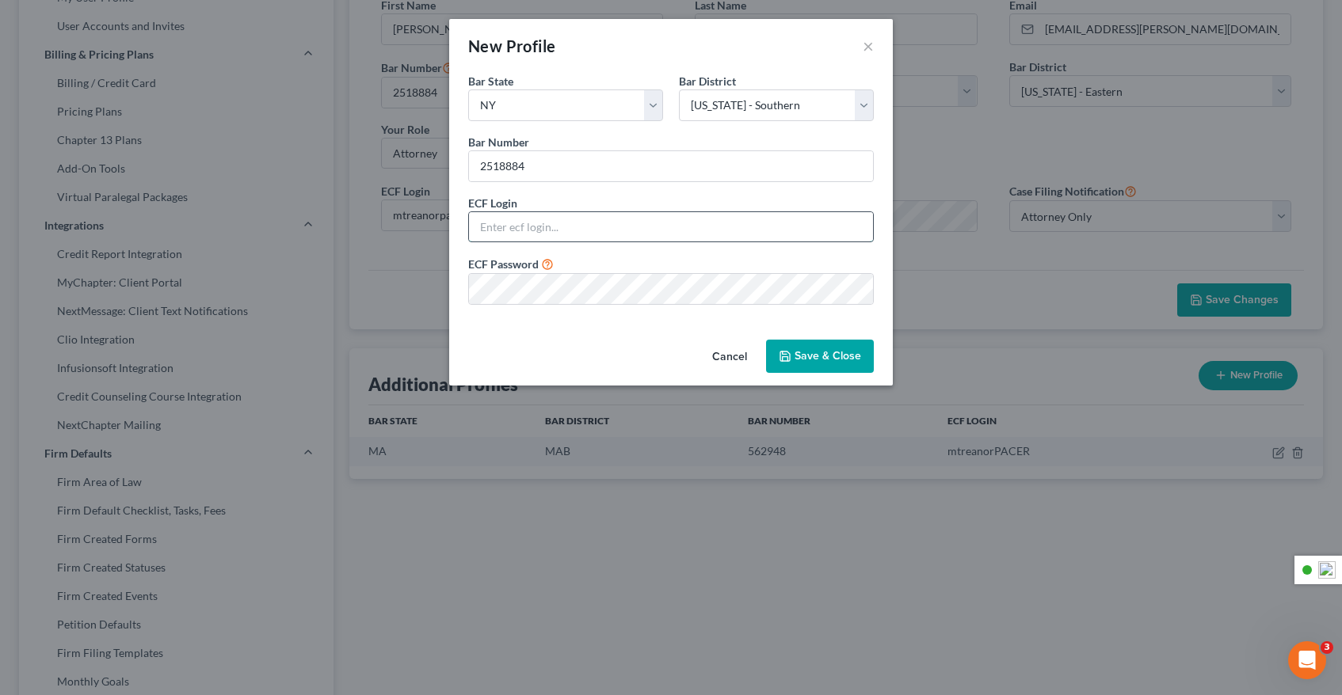
click at [535, 230] on input "text" at bounding box center [671, 227] width 404 height 30
type input "[EMAIL_ADDRESS][DOMAIN_NAME]"
click at [802, 356] on button "Save & Close" at bounding box center [820, 356] width 108 height 33
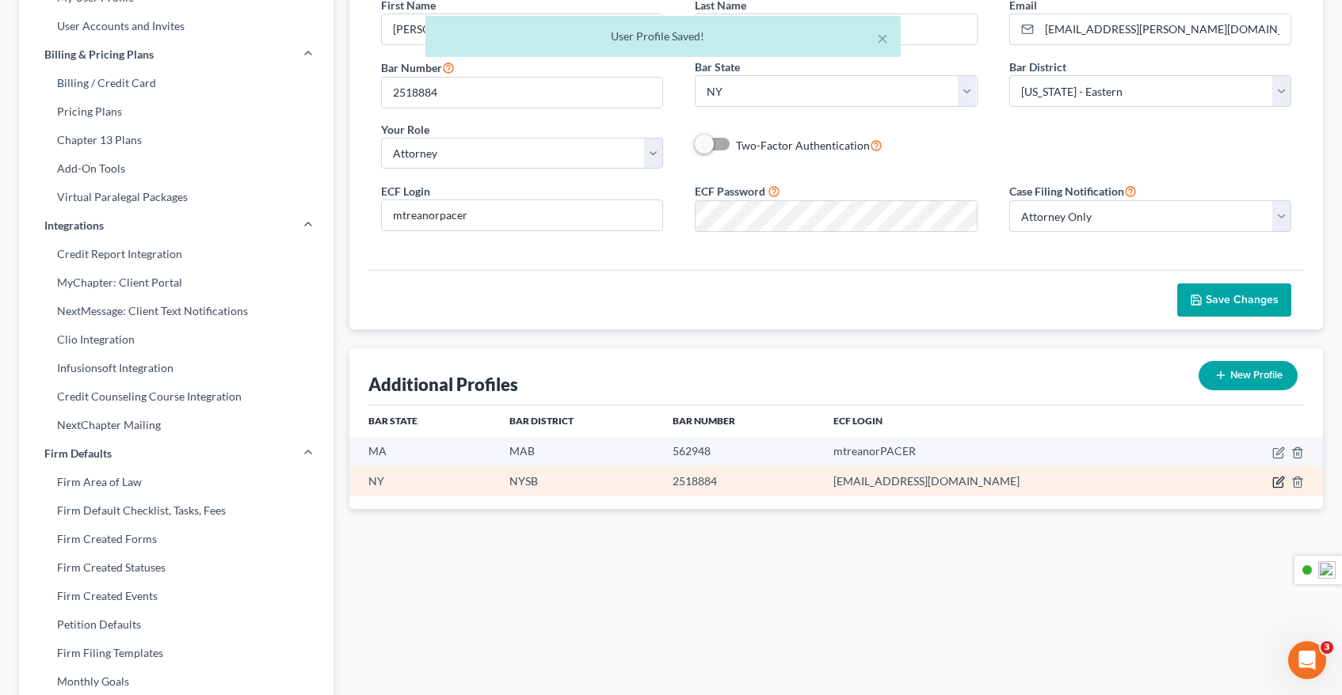
click at [1273, 482] on icon "button" at bounding box center [1278, 482] width 13 height 13
select select "35"
select select "55"
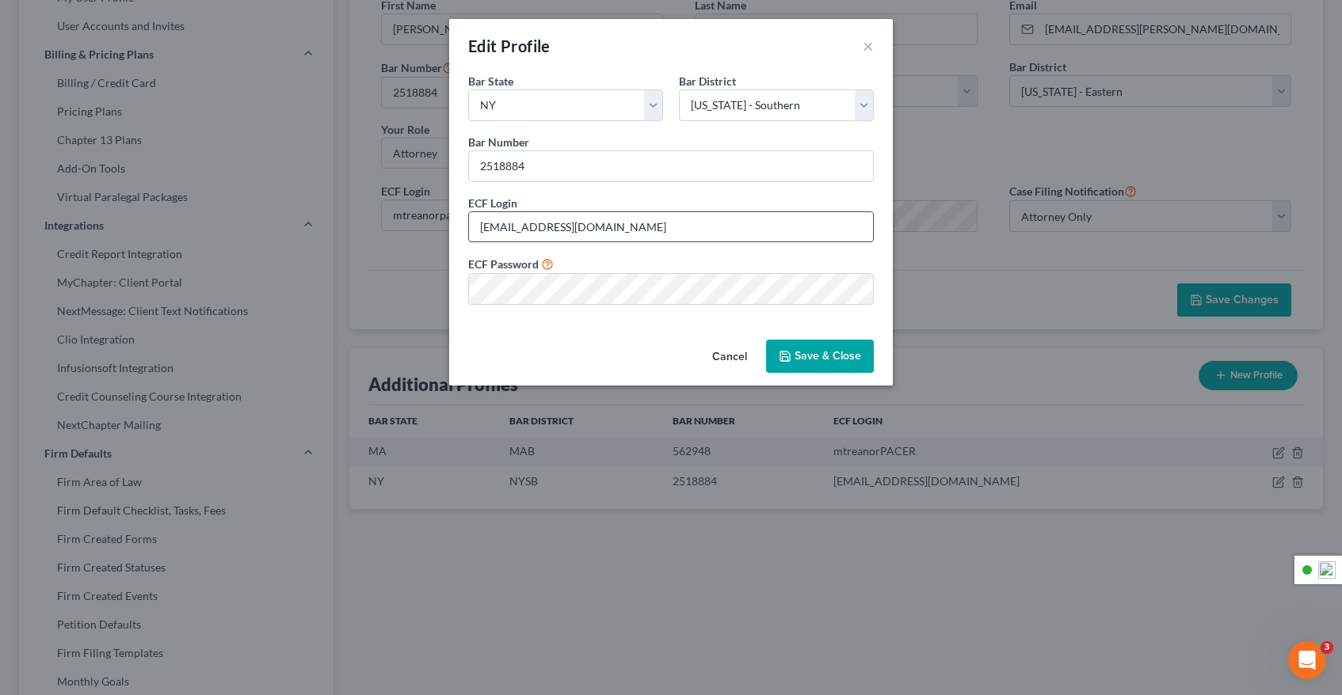
click at [630, 228] on input "[EMAIL_ADDRESS][DOMAIN_NAME]" at bounding box center [671, 227] width 404 height 30
drag, startPoint x: 638, startPoint y: 226, endPoint x: 429, endPoint y: 227, distance: 208.3
click at [429, 227] on div "Edit Profile × Bar State * State [US_STATE] AK AR AZ CA CO CT DE DC [GEOGRAPHIC…" at bounding box center [671, 347] width 1342 height 695
click at [660, 227] on input "[EMAIL_ADDRESS][DOMAIN_NAME]" at bounding box center [671, 227] width 404 height 30
drag, startPoint x: 658, startPoint y: 227, endPoint x: 528, endPoint y: 229, distance: 130.7
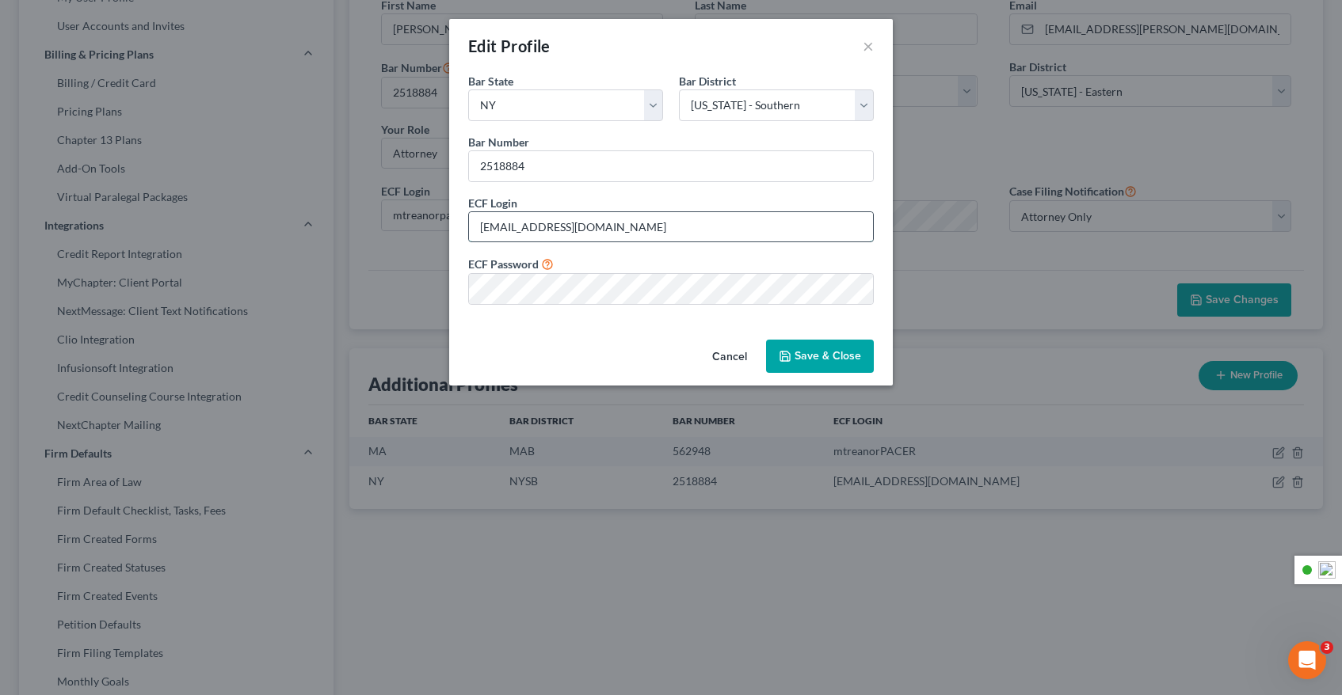
click at [528, 229] on input "[EMAIL_ADDRESS][DOMAIN_NAME]" at bounding box center [671, 227] width 404 height 30
drag, startPoint x: 623, startPoint y: 223, endPoint x: 634, endPoint y: 224, distance: 11.2
click at [623, 223] on input "[EMAIL_ADDRESS][DOMAIN_NAME]" at bounding box center [671, 227] width 404 height 30
drag, startPoint x: 638, startPoint y: 225, endPoint x: 527, endPoint y: 233, distance: 111.2
click at [527, 233] on input "[EMAIL_ADDRESS][DOMAIN_NAME]" at bounding box center [671, 227] width 404 height 30
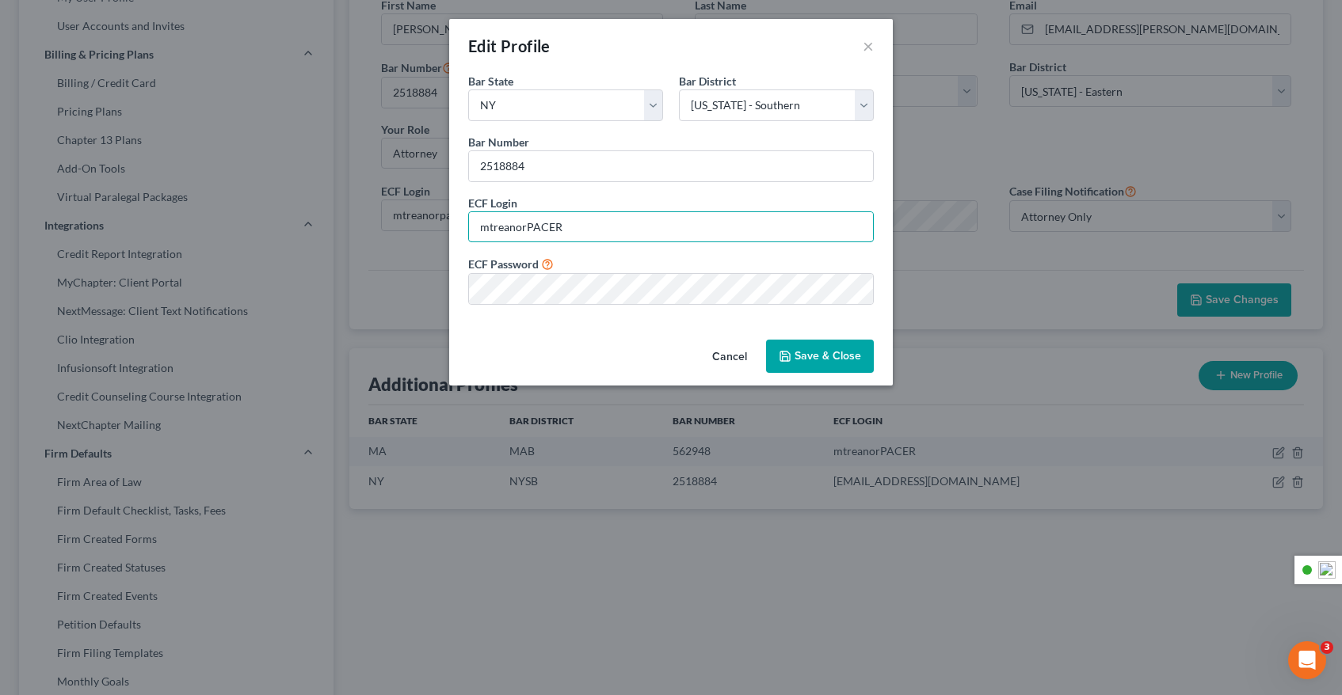
type input "mtreanorPACER"
click at [793, 353] on button "Save & Close" at bounding box center [820, 356] width 108 height 33
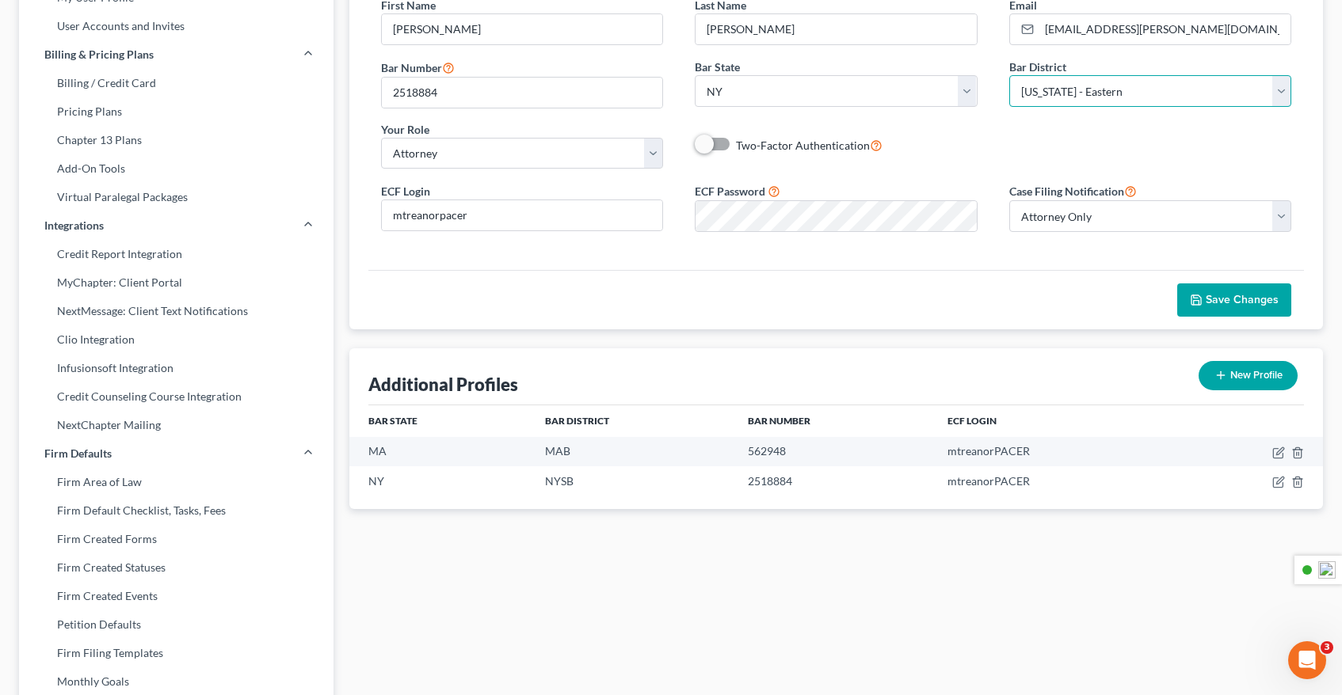
click at [1126, 93] on select "Select [US_STATE] - [GEOGRAPHIC_DATA] [US_STATE] - [GEOGRAPHIC_DATA][US_STATE] …" at bounding box center [1150, 91] width 283 height 32
click at [1009, 75] on select "Select [US_STATE] - [GEOGRAPHIC_DATA] [US_STATE] - [GEOGRAPHIC_DATA][US_STATE] …" at bounding box center [1150, 91] width 283 height 32
click at [1041, 143] on div "First Name * [PERSON_NAME] Last Name * [PERSON_NAME] Email * [EMAIL_ADDRESS][PE…" at bounding box center [836, 89] width 943 height 185
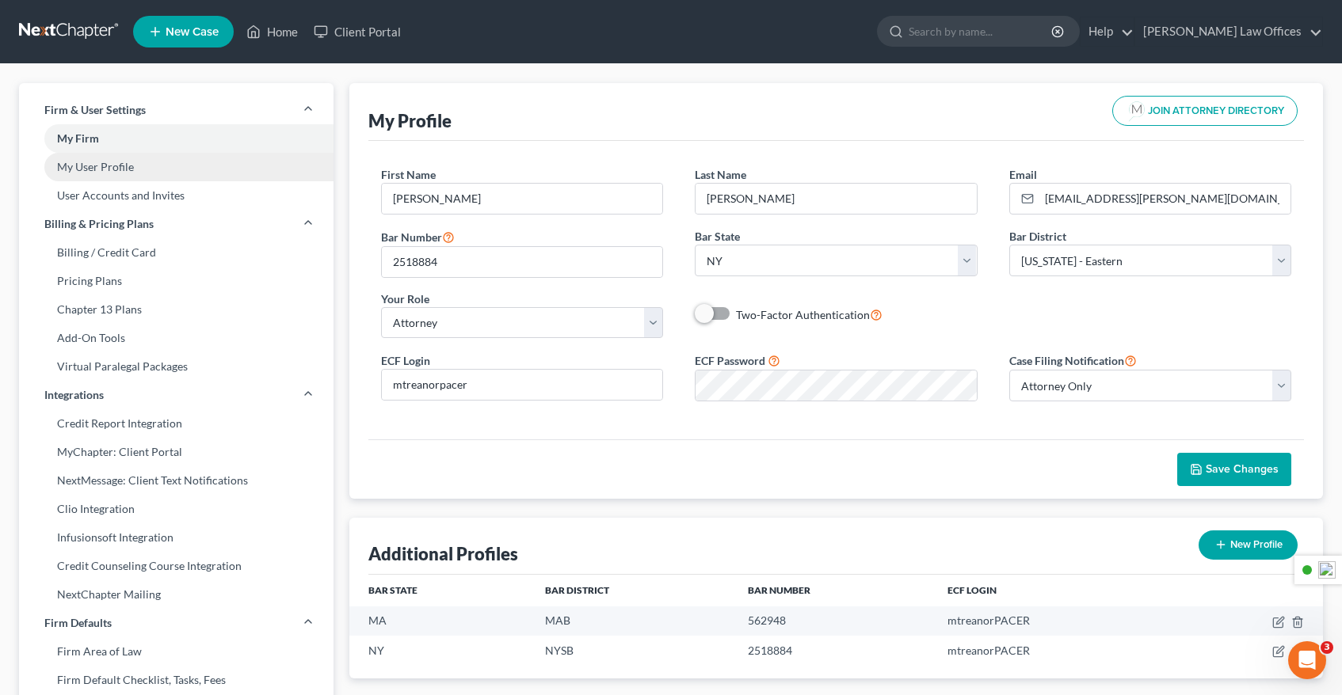
click at [138, 170] on link "My User Profile" at bounding box center [176, 167] width 314 height 29
click at [137, 149] on link "My Firm" at bounding box center [176, 138] width 314 height 29
select select "53"
select select "24"
select select "35"
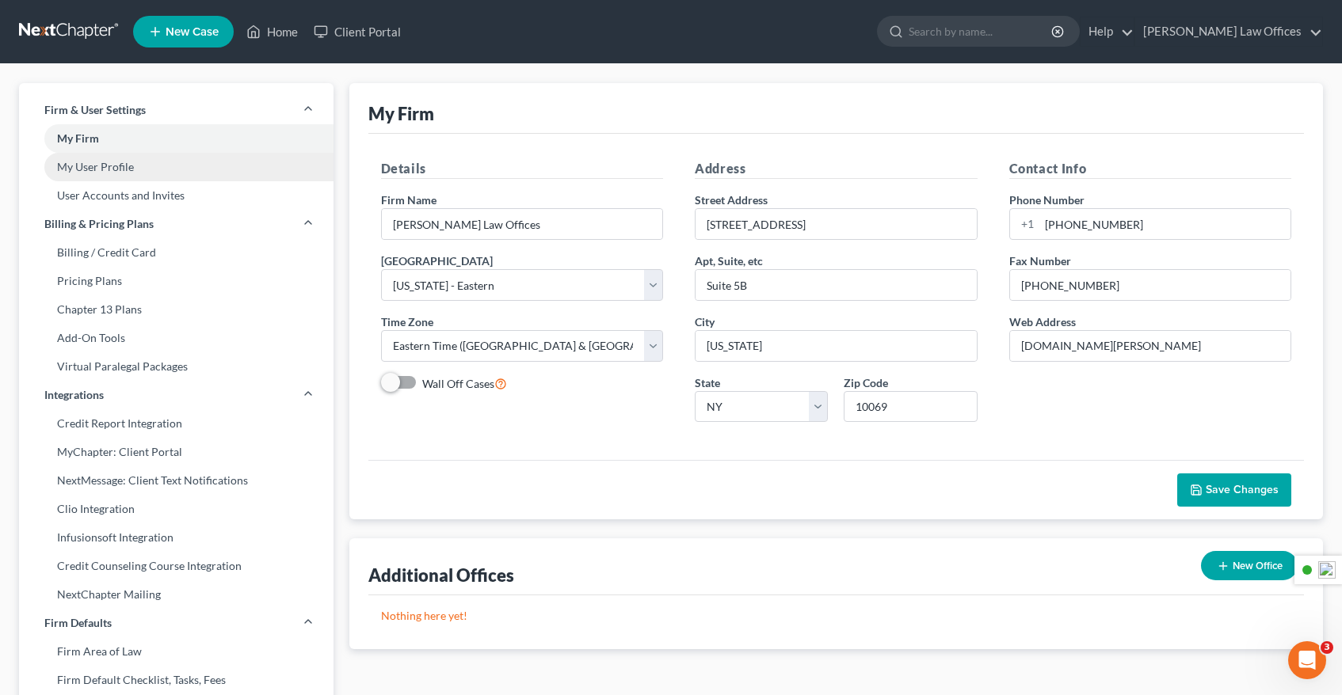
click at [138, 166] on link "My User Profile" at bounding box center [176, 167] width 314 height 29
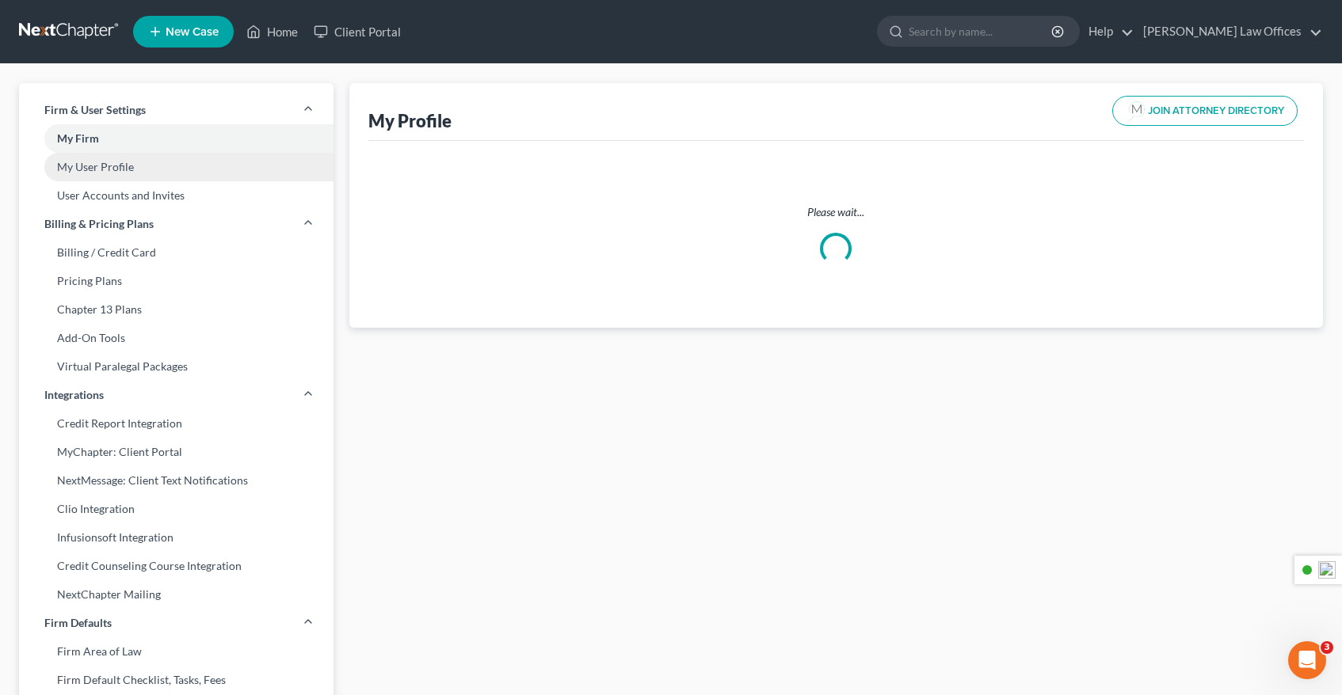
select select "35"
select select "53"
select select "attorney"
select select "0"
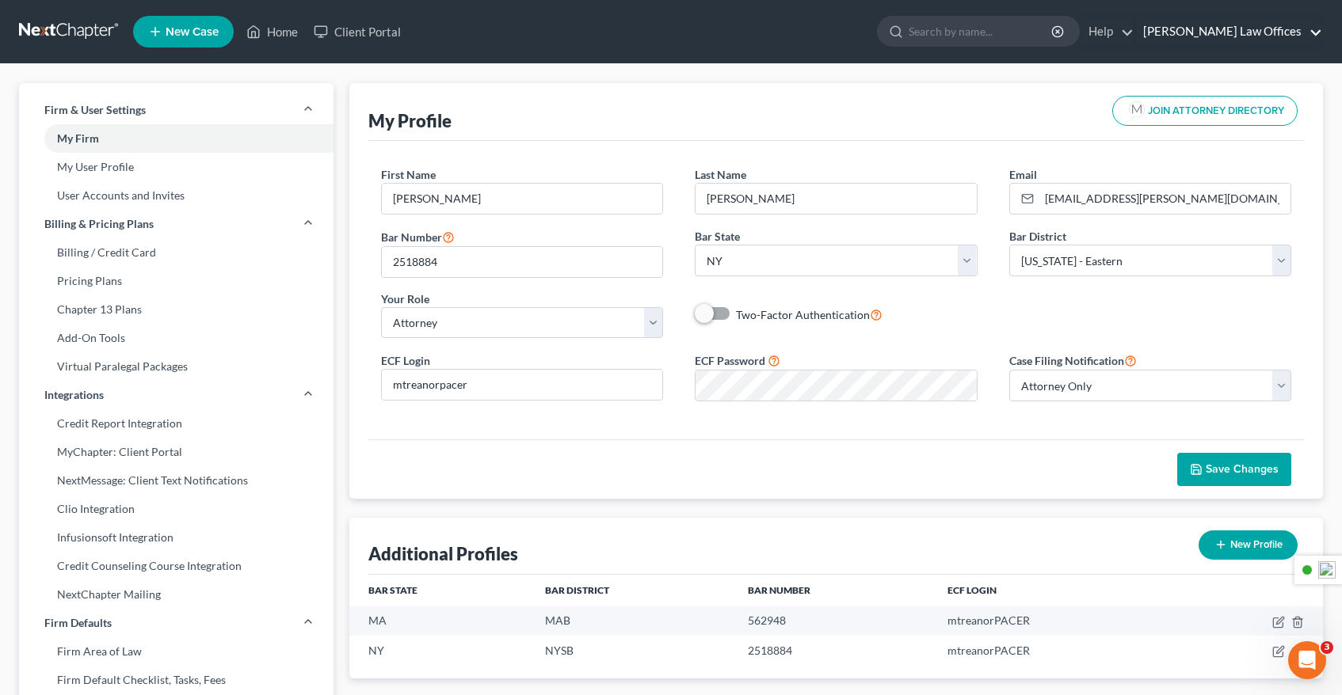
click at [1245, 35] on link "[PERSON_NAME] Law Offices" at bounding box center [1228, 31] width 187 height 29
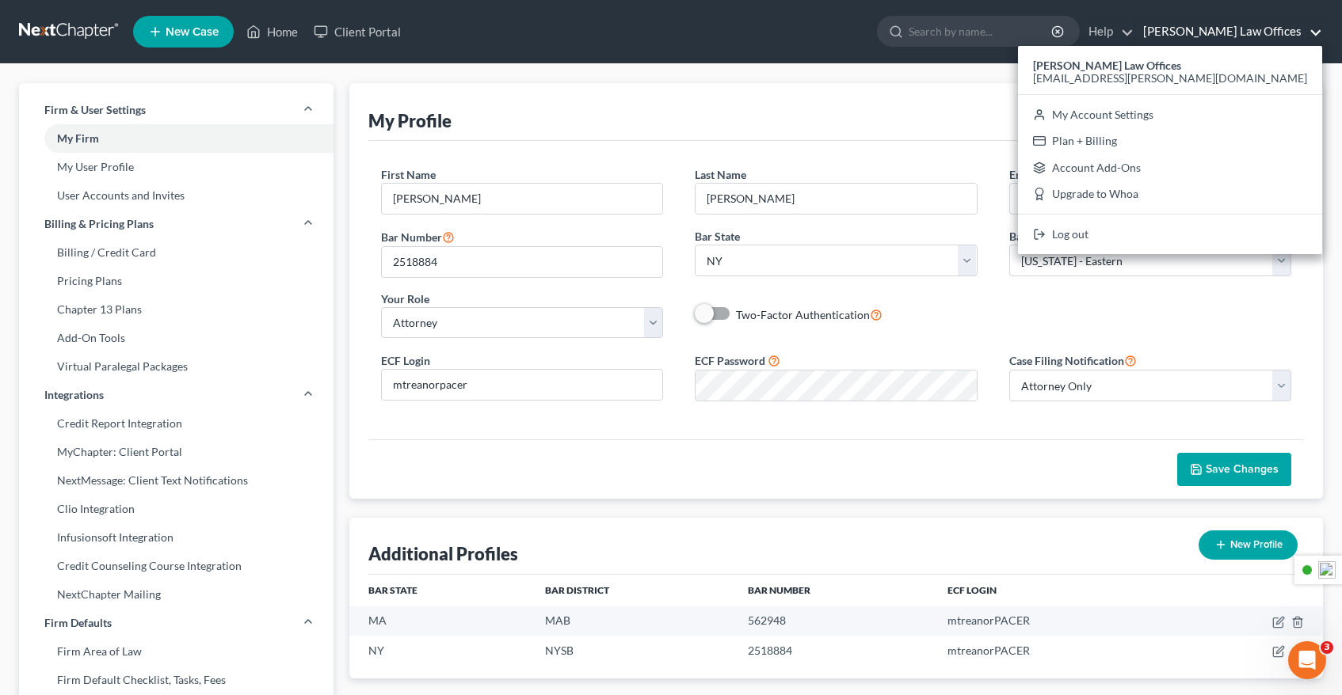
click at [1031, 124] on div "My Profile JOIN ATTORNEY DIRECTORY" at bounding box center [836, 112] width 936 height 58
